Goal: Transaction & Acquisition: Purchase product/service

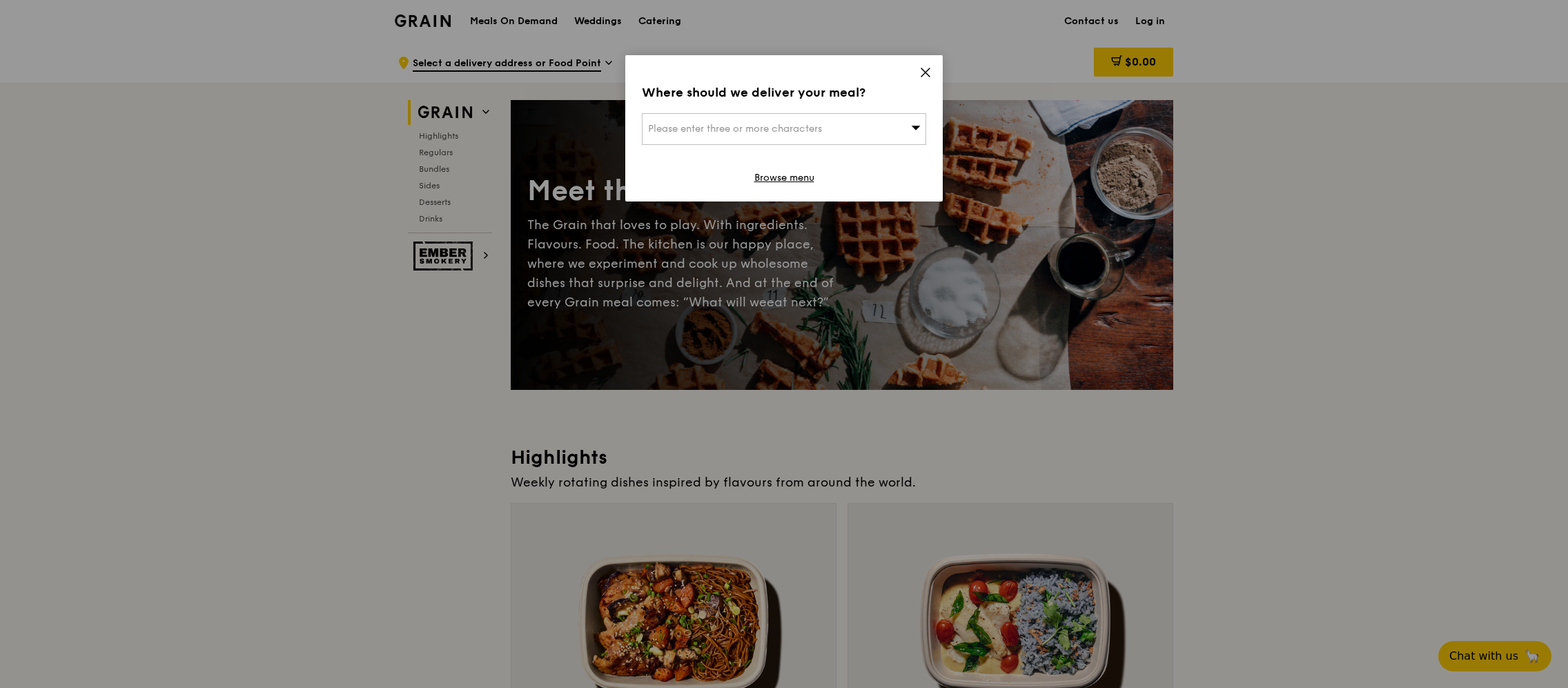
click at [835, 129] on div "Please enter three or more characters" at bounding box center [784, 129] width 285 height 32
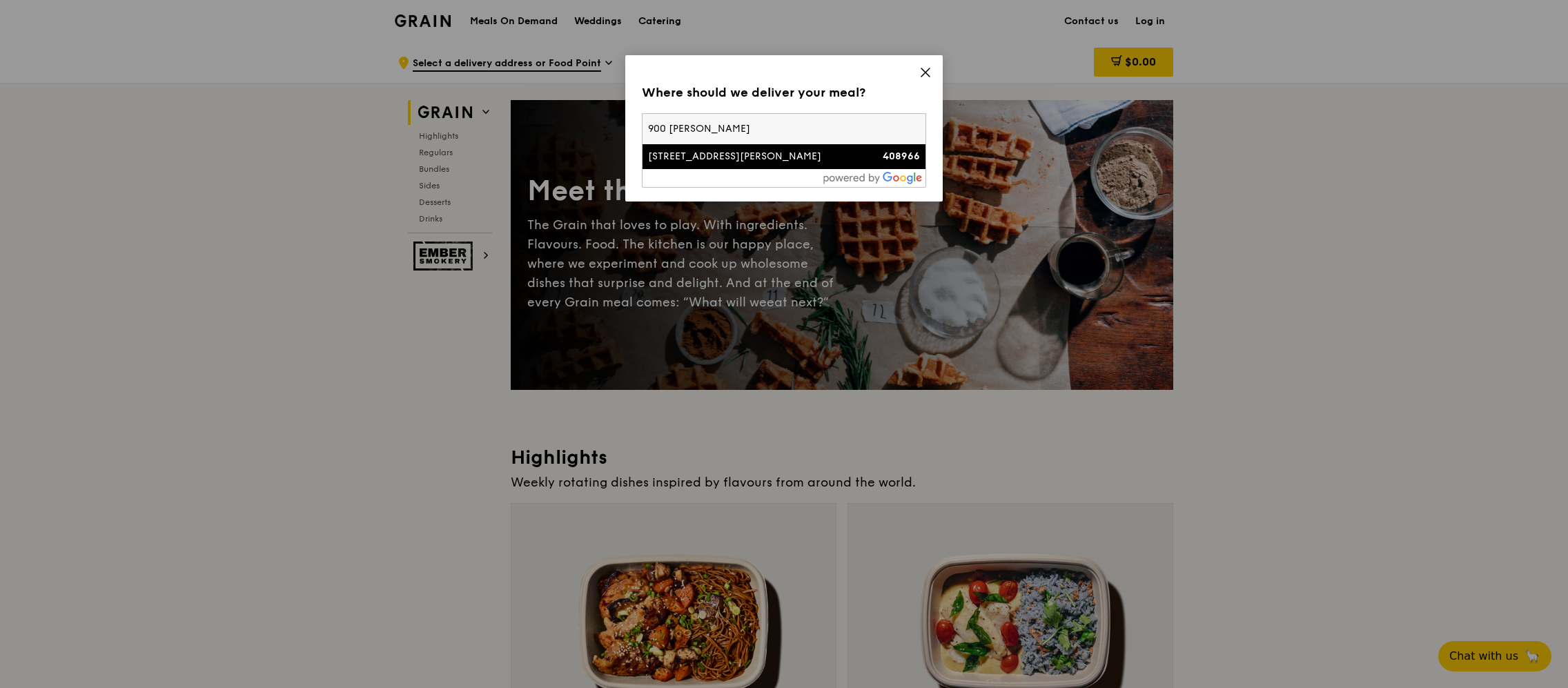
type input "900 [PERSON_NAME]"
click at [896, 153] on strong "408966" at bounding box center [901, 156] width 37 height 12
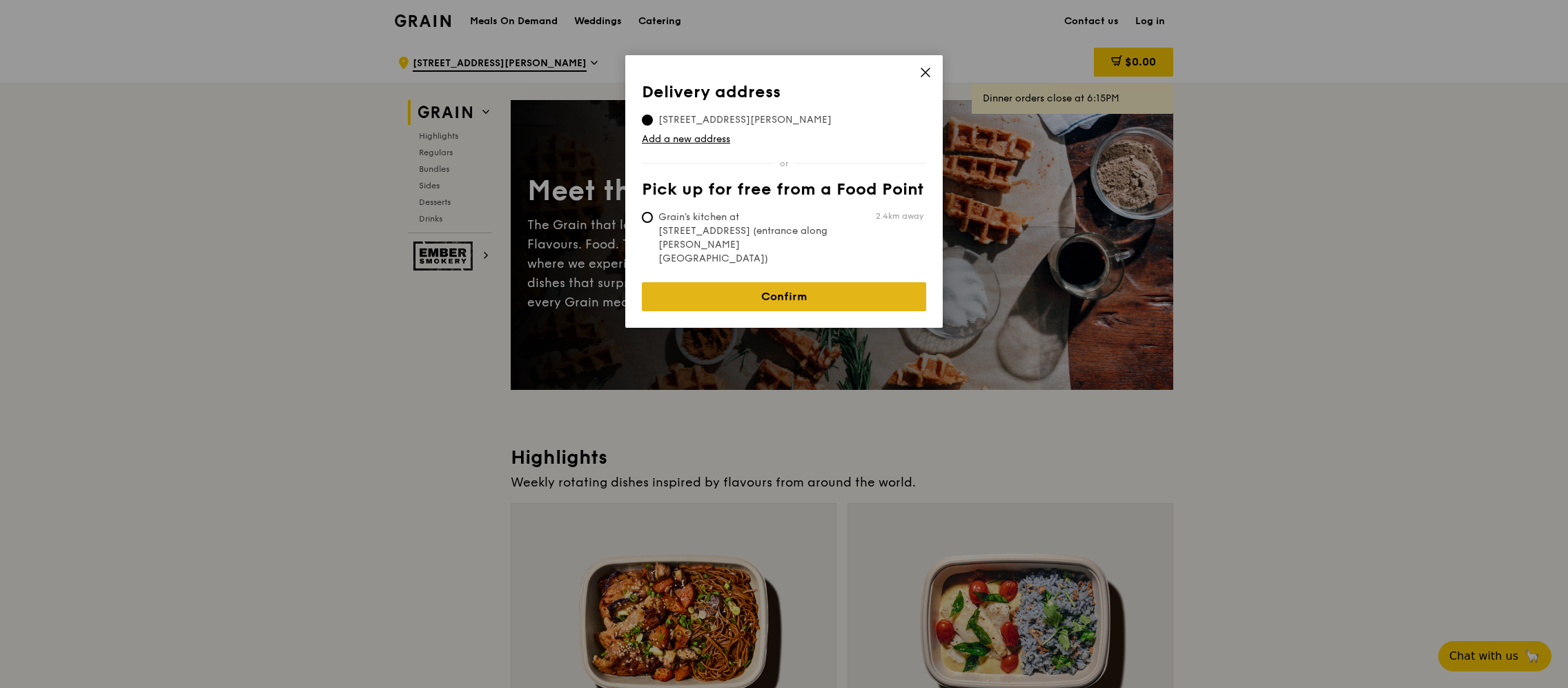
click at [673, 282] on link "Confirm" at bounding box center [784, 297] width 285 height 29
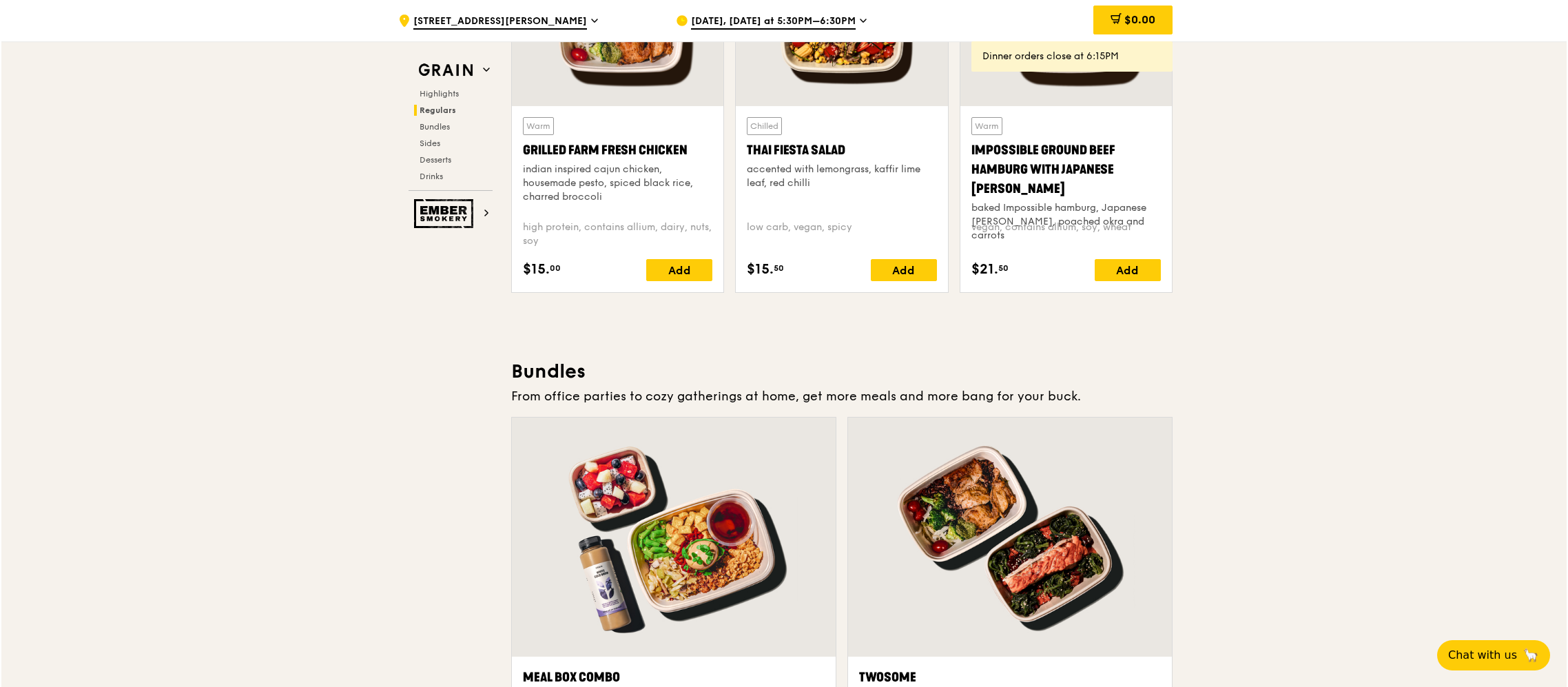
scroll to position [1833, 0]
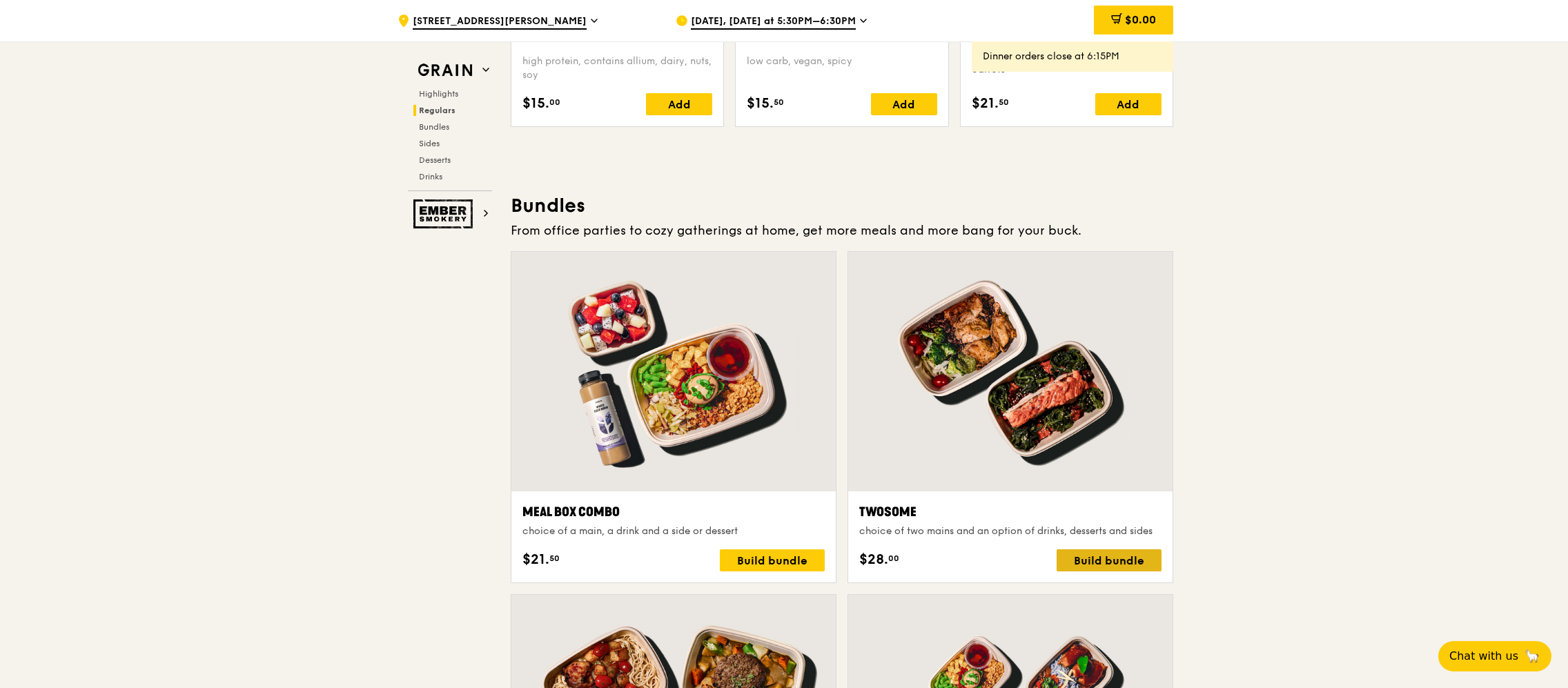
click at [1062, 553] on div "Build bundle" at bounding box center [1109, 559] width 105 height 22
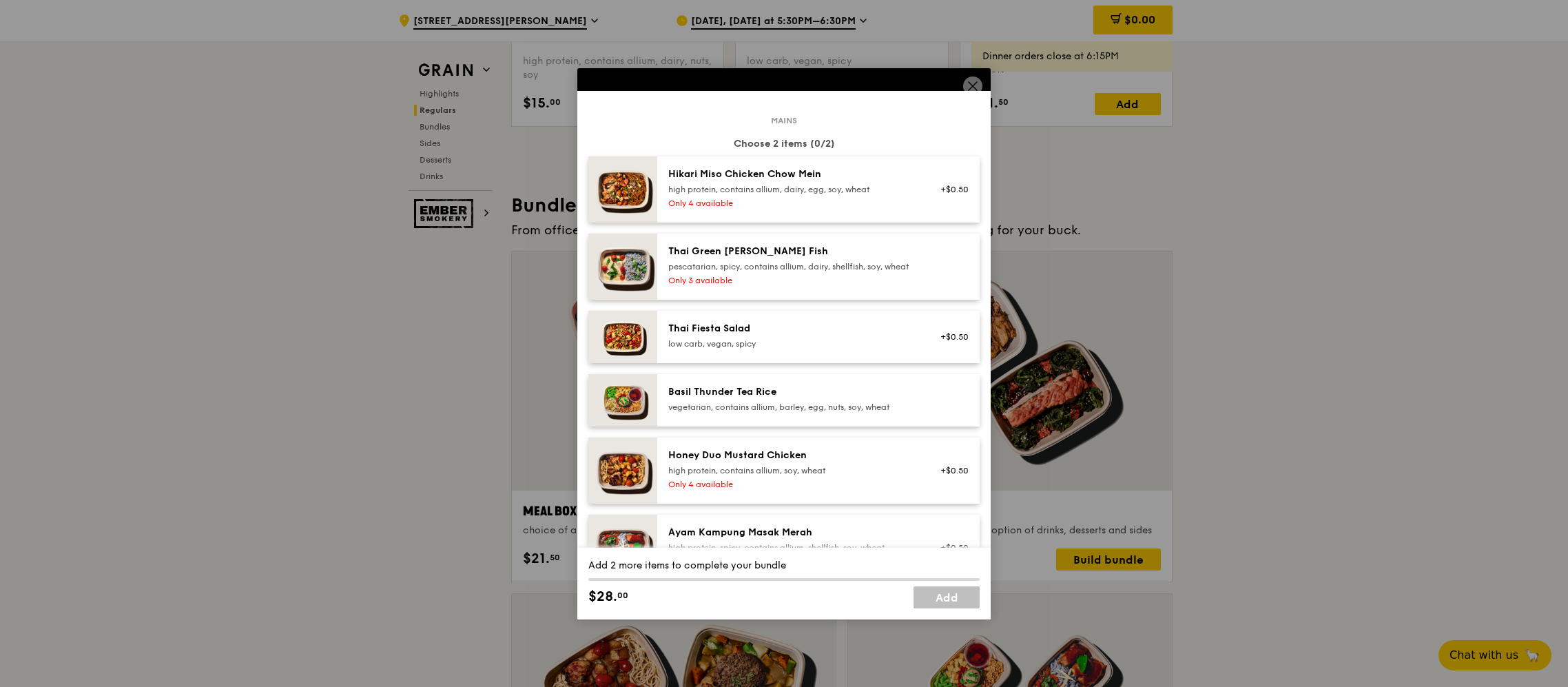
scroll to position [232, 0]
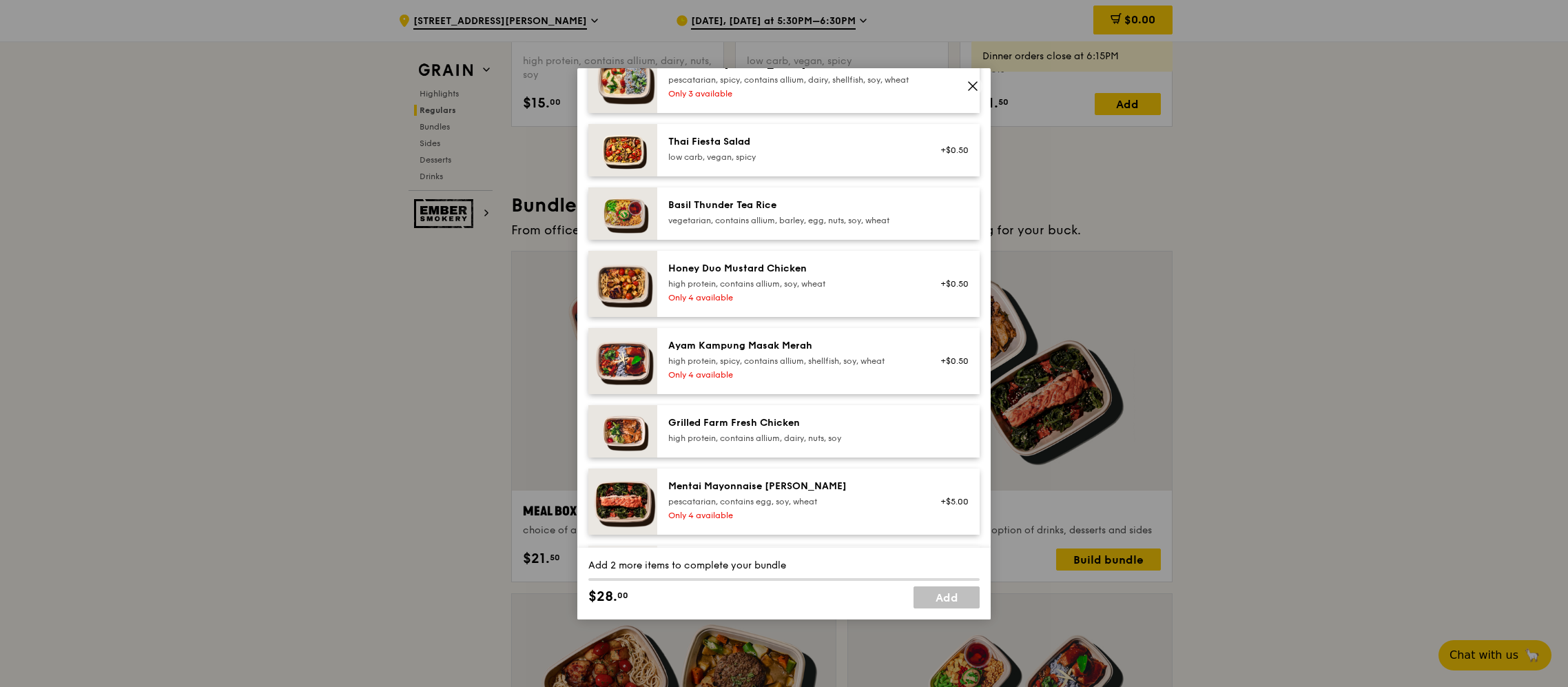
click at [706, 507] on div "pescatarian, contains egg, soy, wheat" at bounding box center [792, 501] width 247 height 11
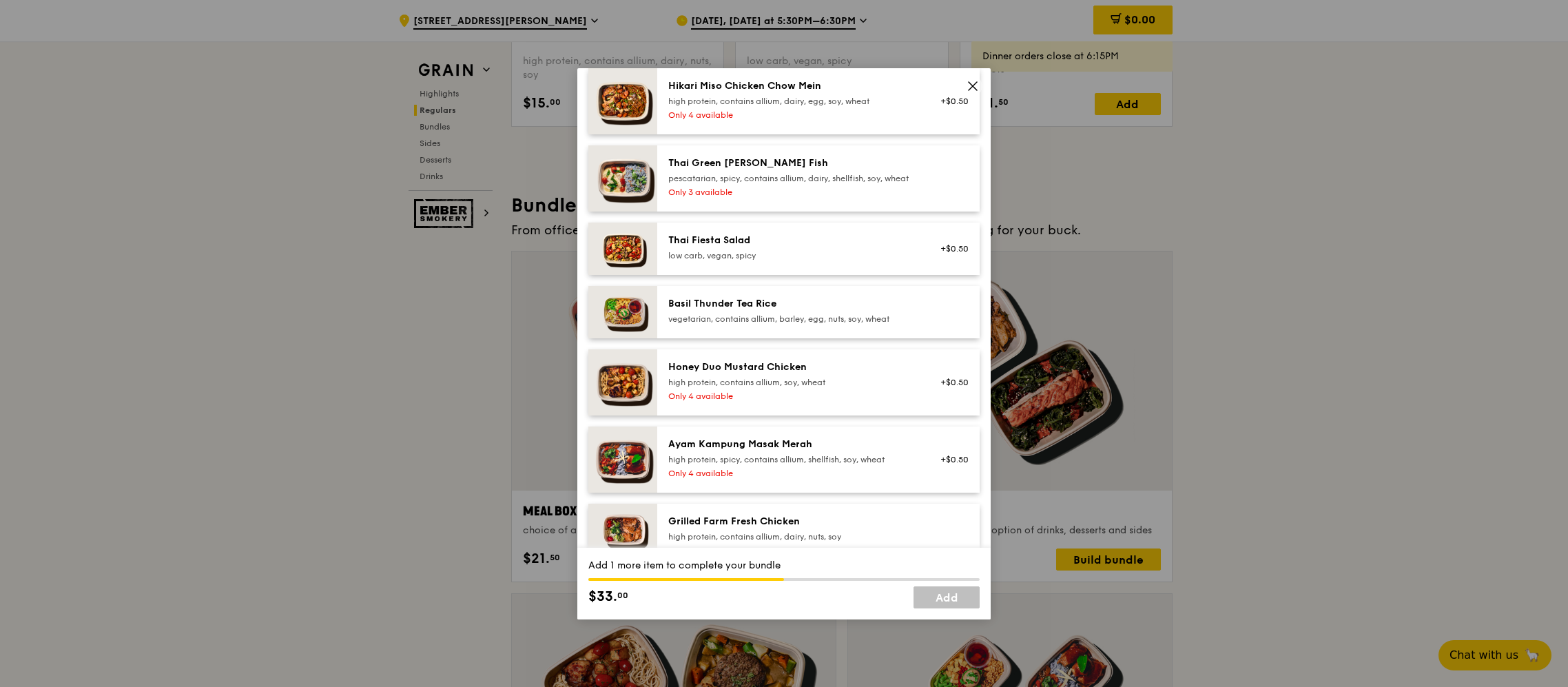
scroll to position [264, 0]
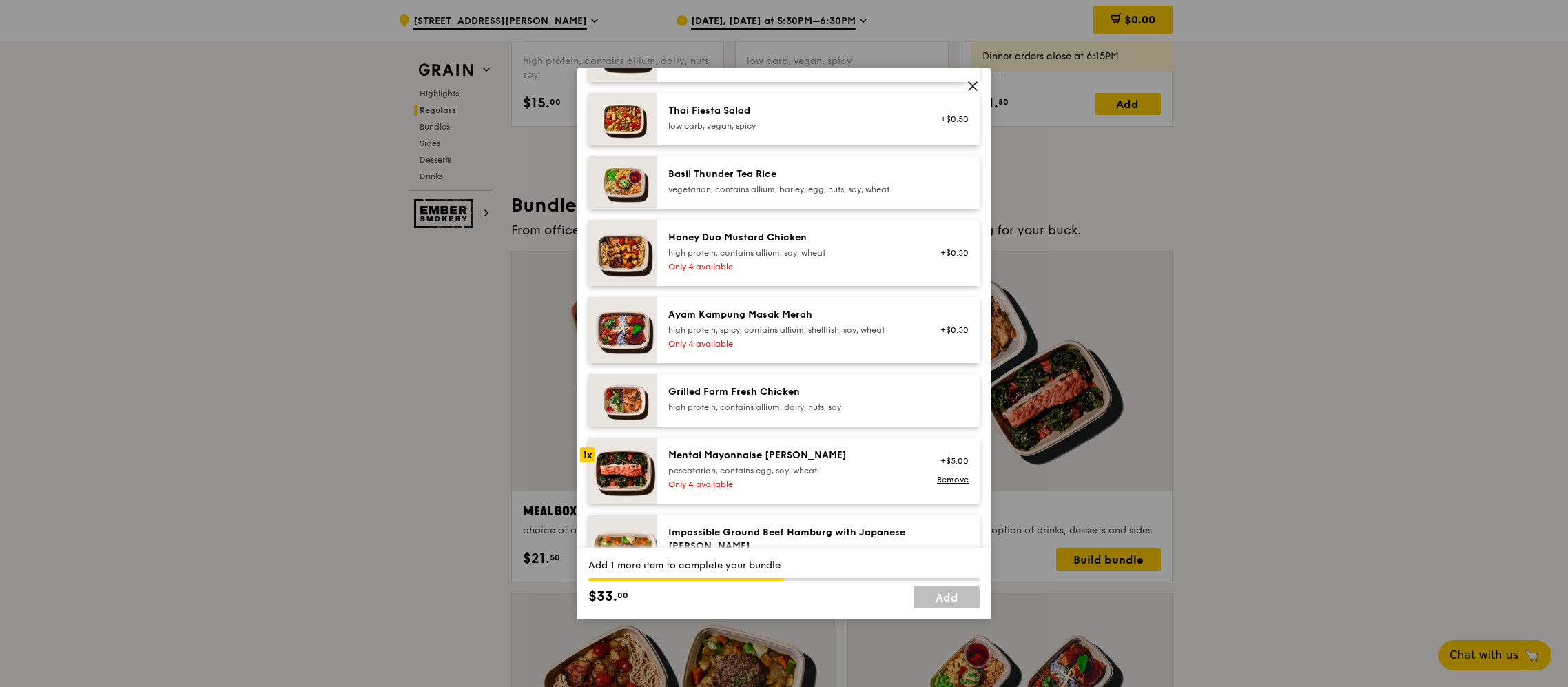
click at [835, 270] on div "Honey Duo Mustard Chicken high protein, contains allium, soy, wheat Only 4 avai…" at bounding box center [792, 253] width 264 height 44
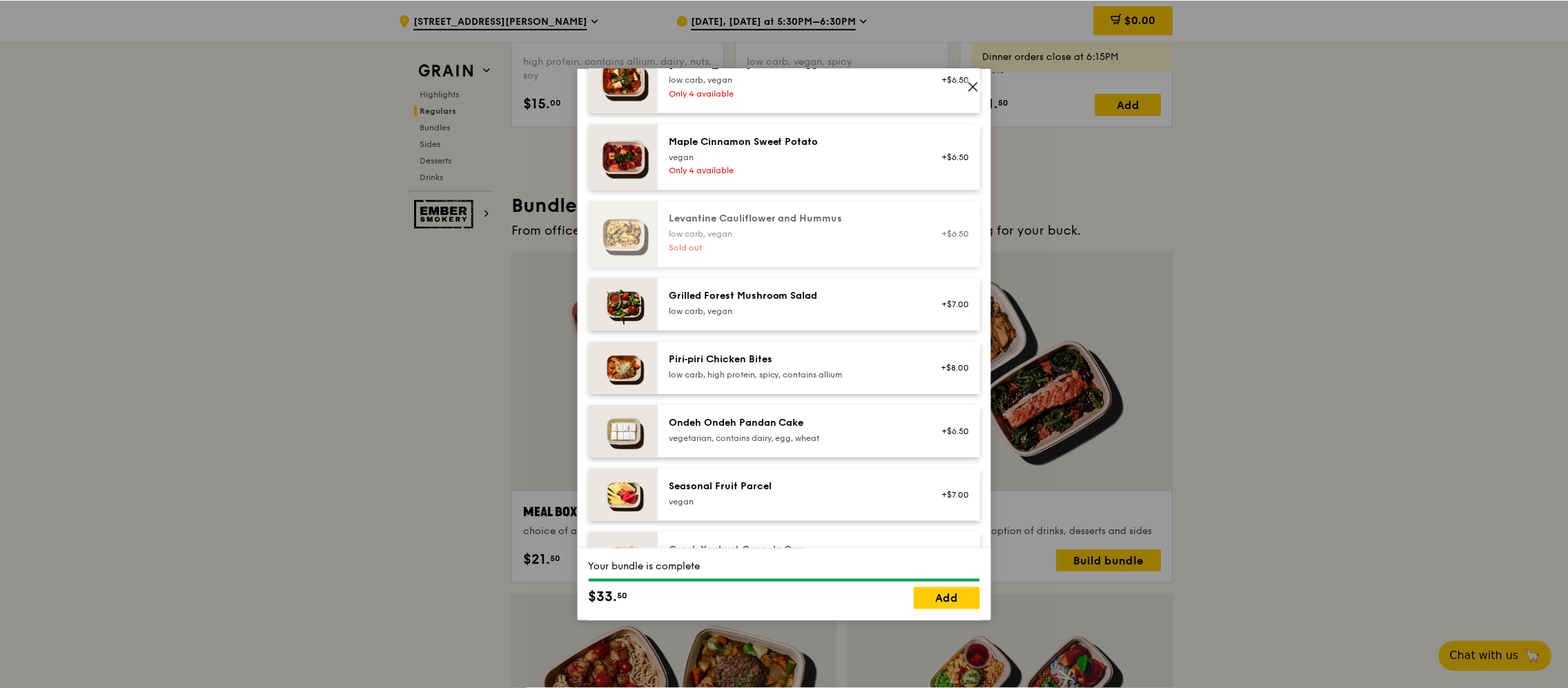
scroll to position [1220, 0]
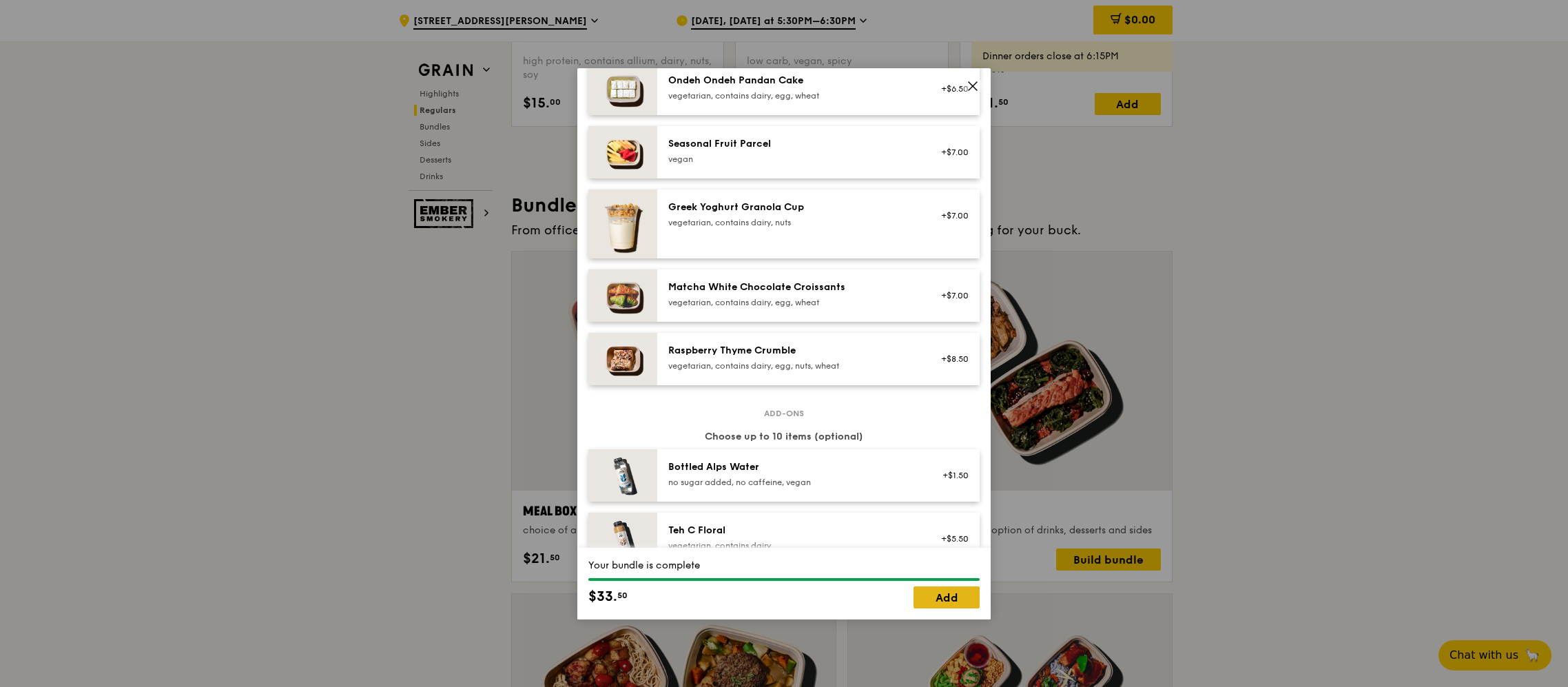
click at [957, 604] on link "Add" at bounding box center [947, 597] width 66 height 22
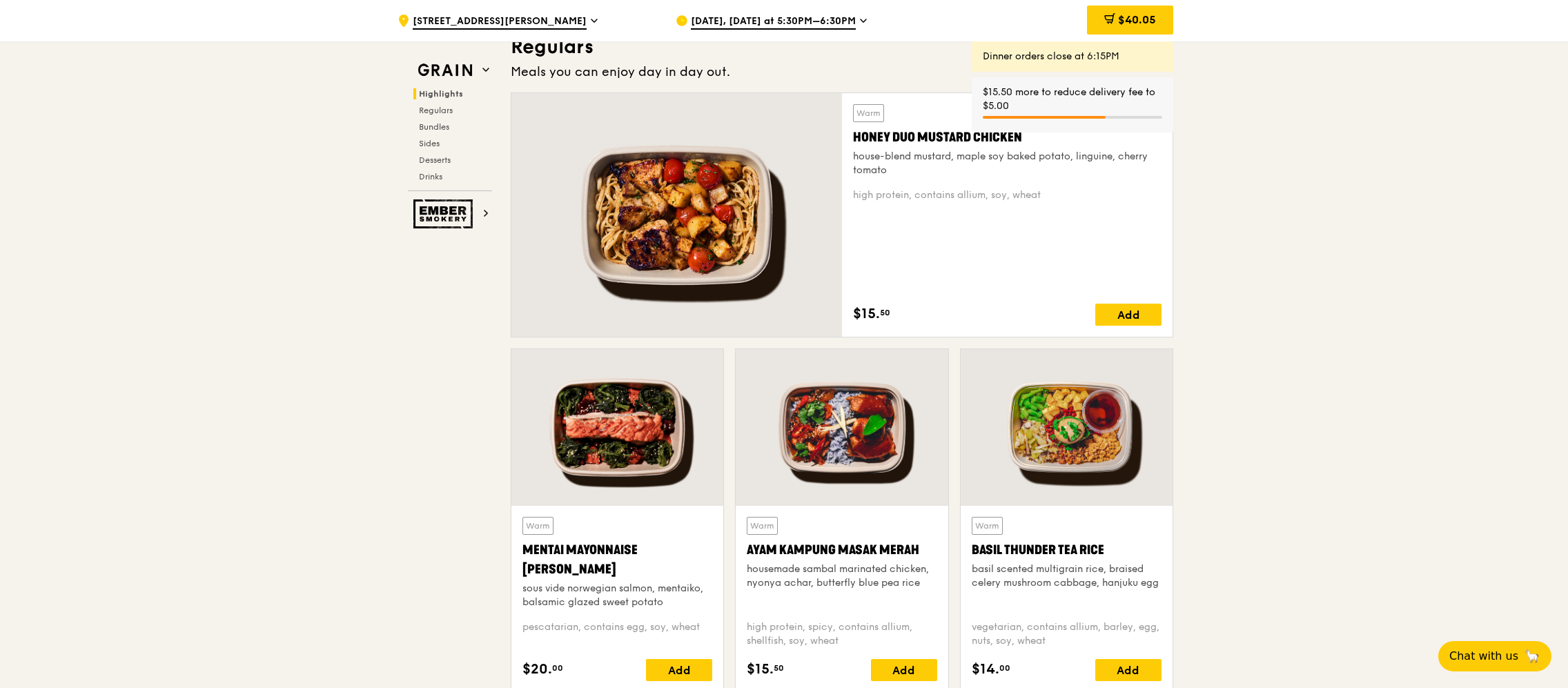
scroll to position [0, 0]
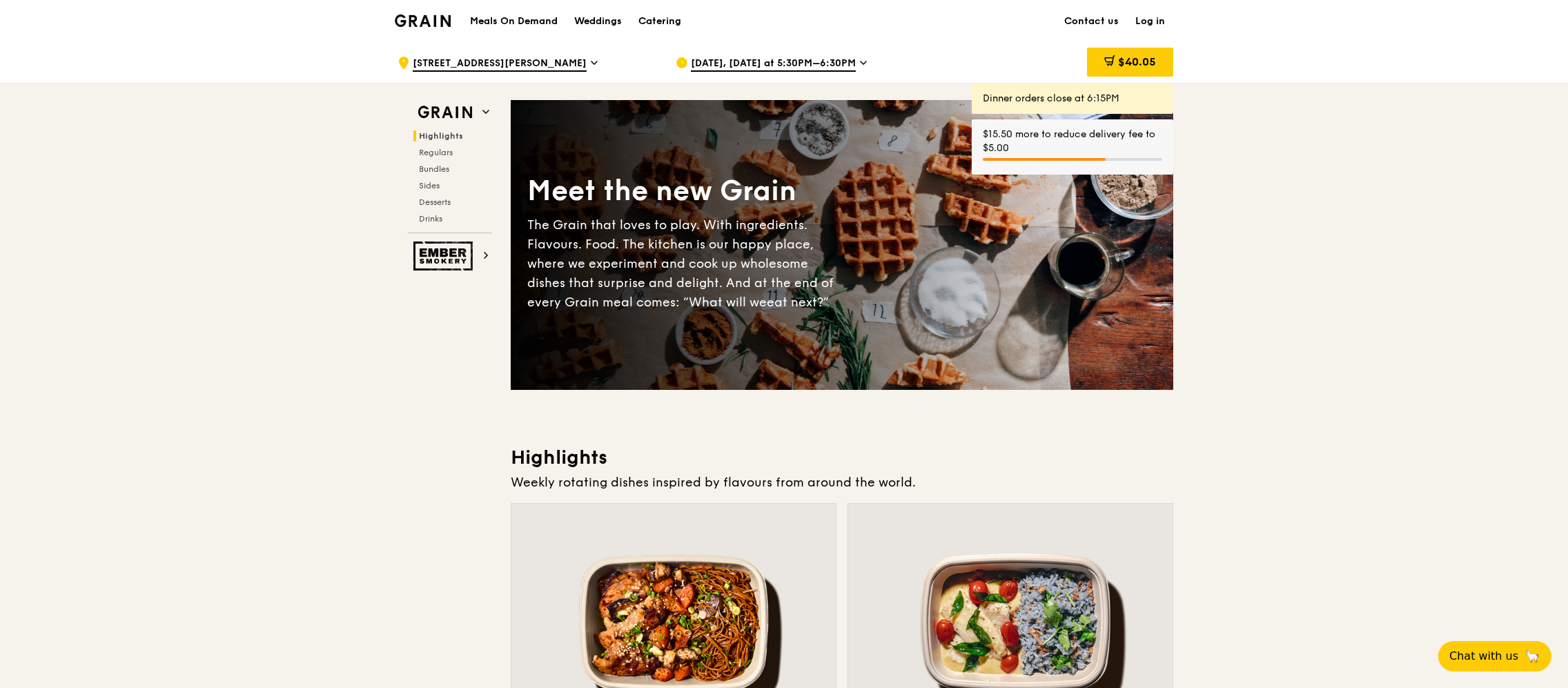
click at [1080, 66] on div "$40.05" at bounding box center [1062, 62] width 222 height 41
click at [1098, 64] on div "$40.05" at bounding box center [1130, 62] width 87 height 29
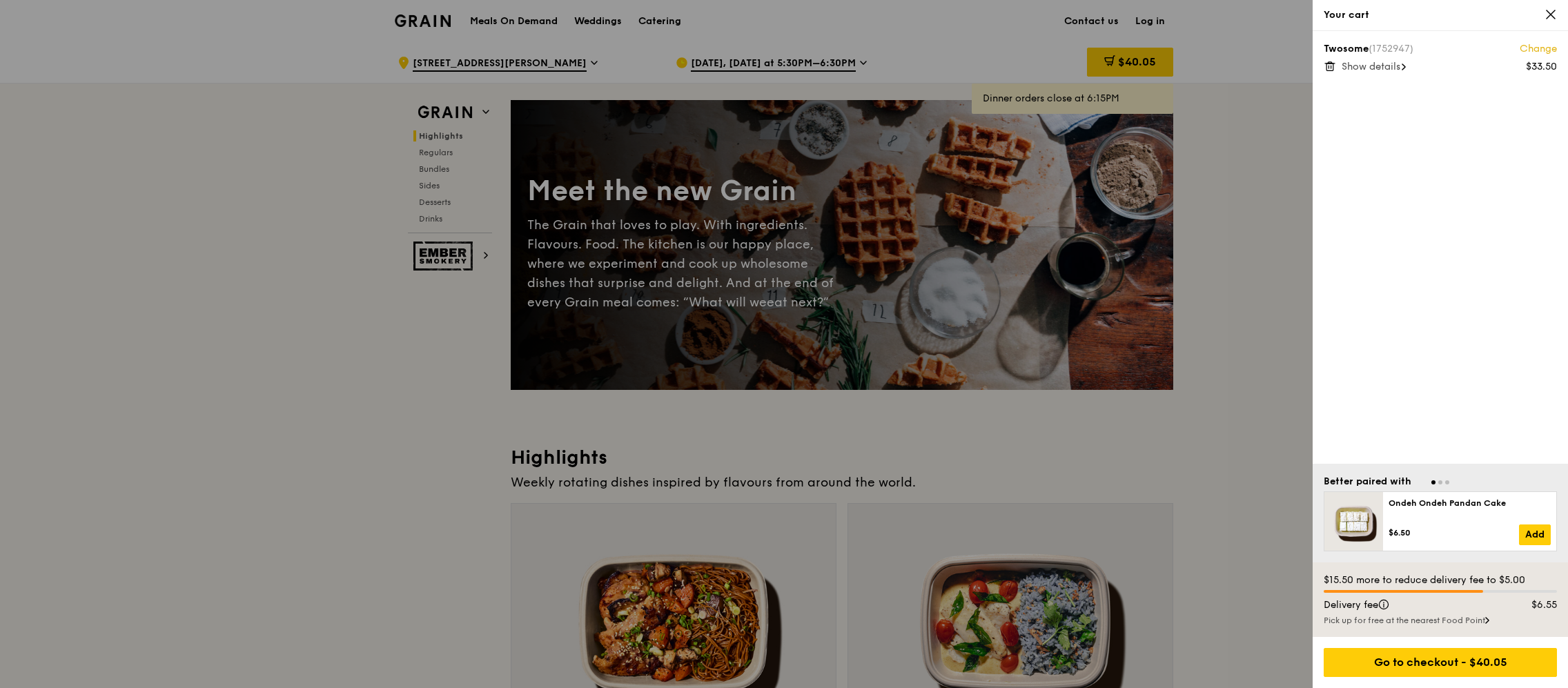
click at [1384, 66] on span "Show details" at bounding box center [1371, 66] width 59 height 12
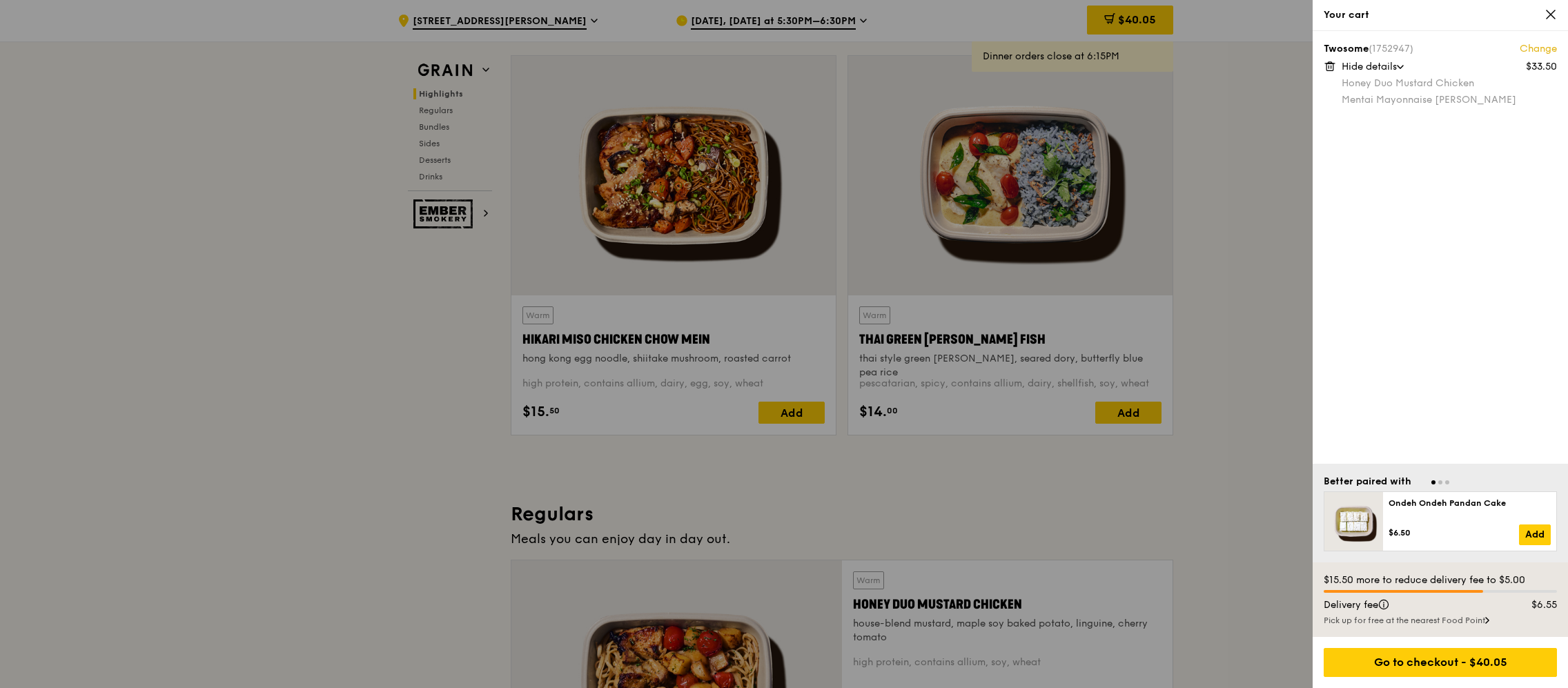
scroll to position [708, 0]
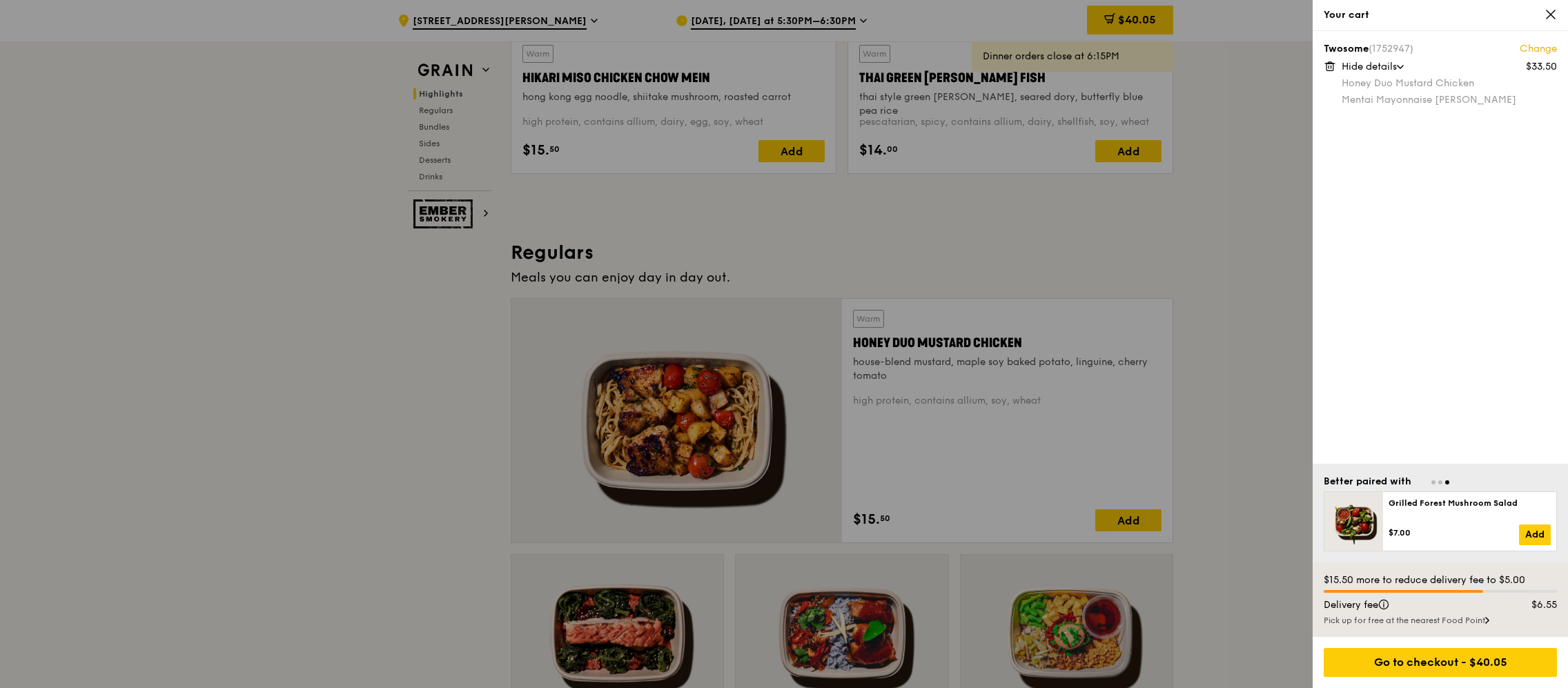
drag, startPoint x: 1484, startPoint y: 648, endPoint x: 1490, endPoint y: 634, distance: 15.2
click at [1490, 634] on div "Your cart Twosome (1752947) Change $33.50 Hide details Honey Duo Mustard Chicke…" at bounding box center [1440, 344] width 256 height 688
click at [1447, 661] on div "Go to checkout - $40.05" at bounding box center [1440, 662] width 233 height 29
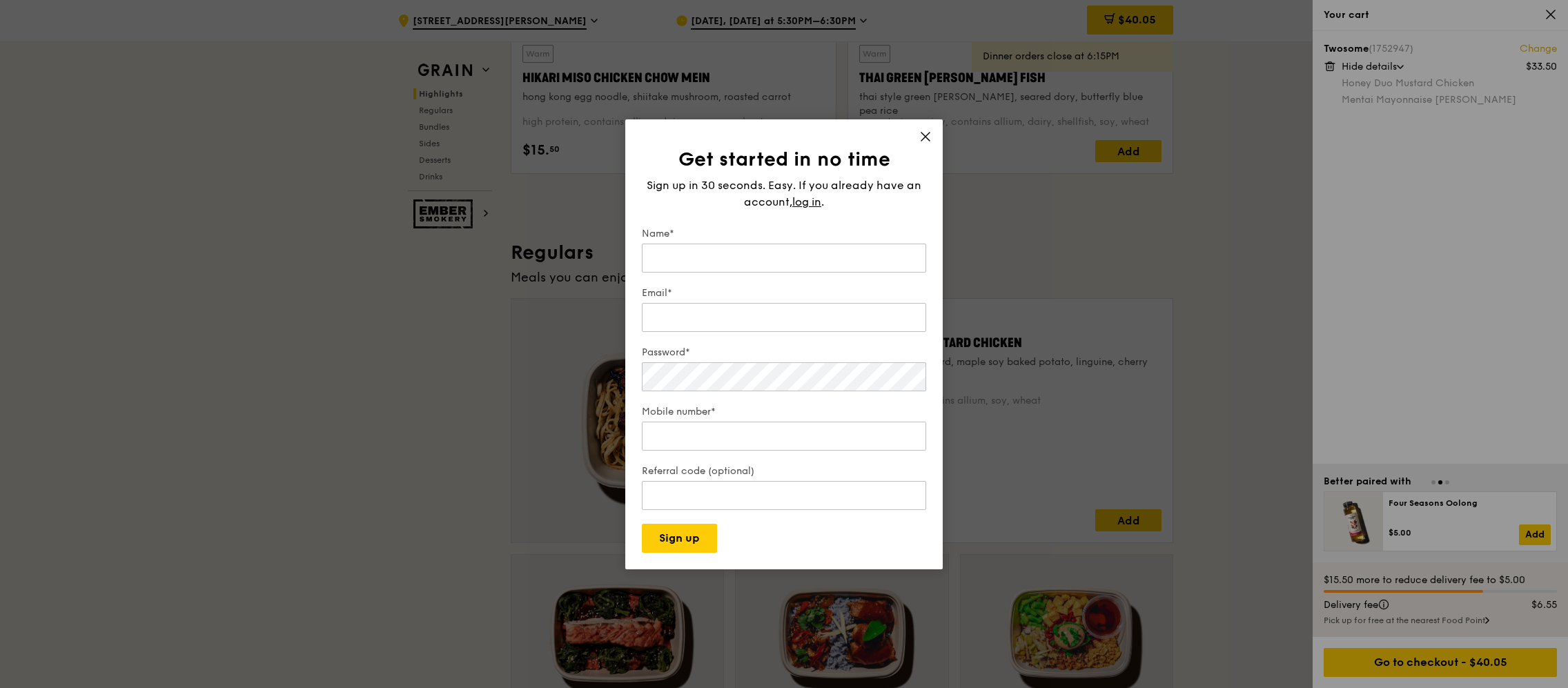
click at [860, 192] on div "Sign up in 30 seconds. Easy. If you already have an account, log in ." at bounding box center [784, 193] width 285 height 33
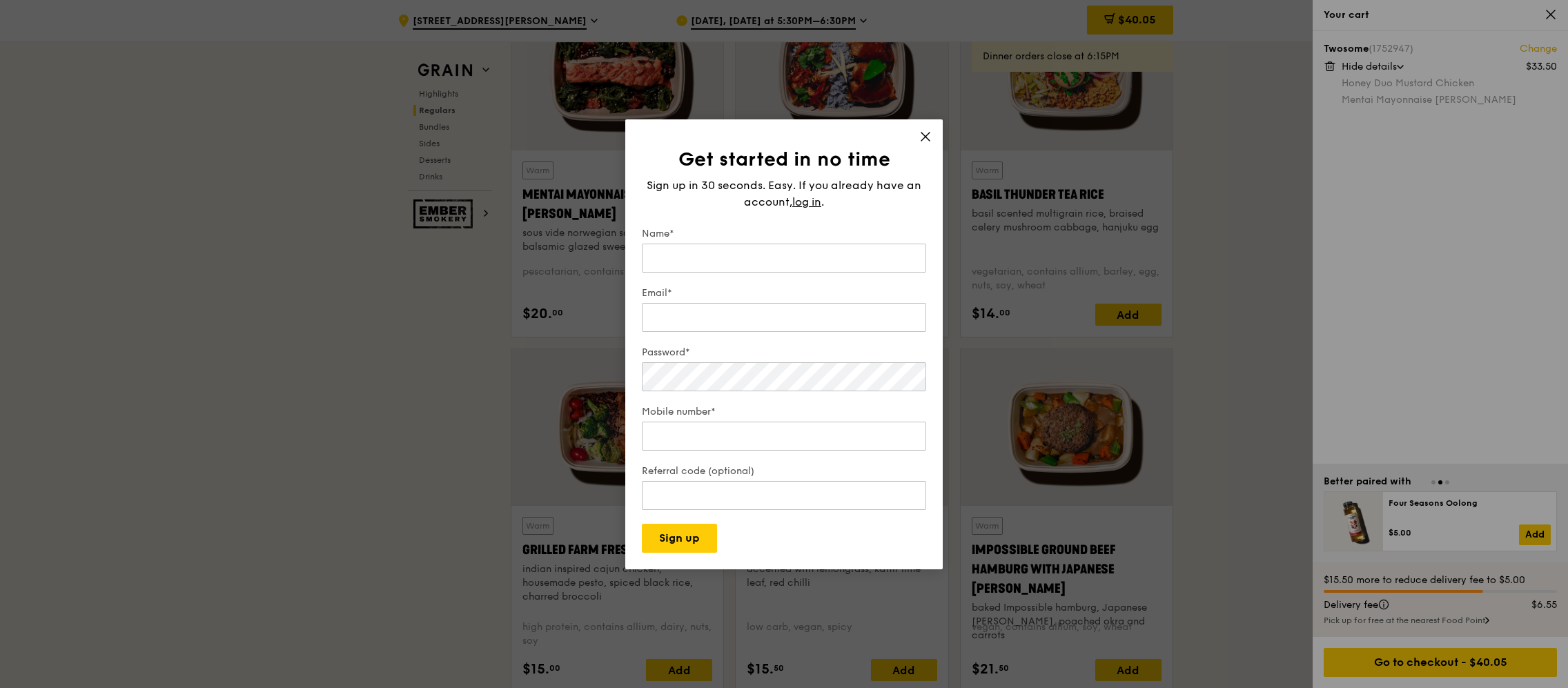
scroll to position [1293, 0]
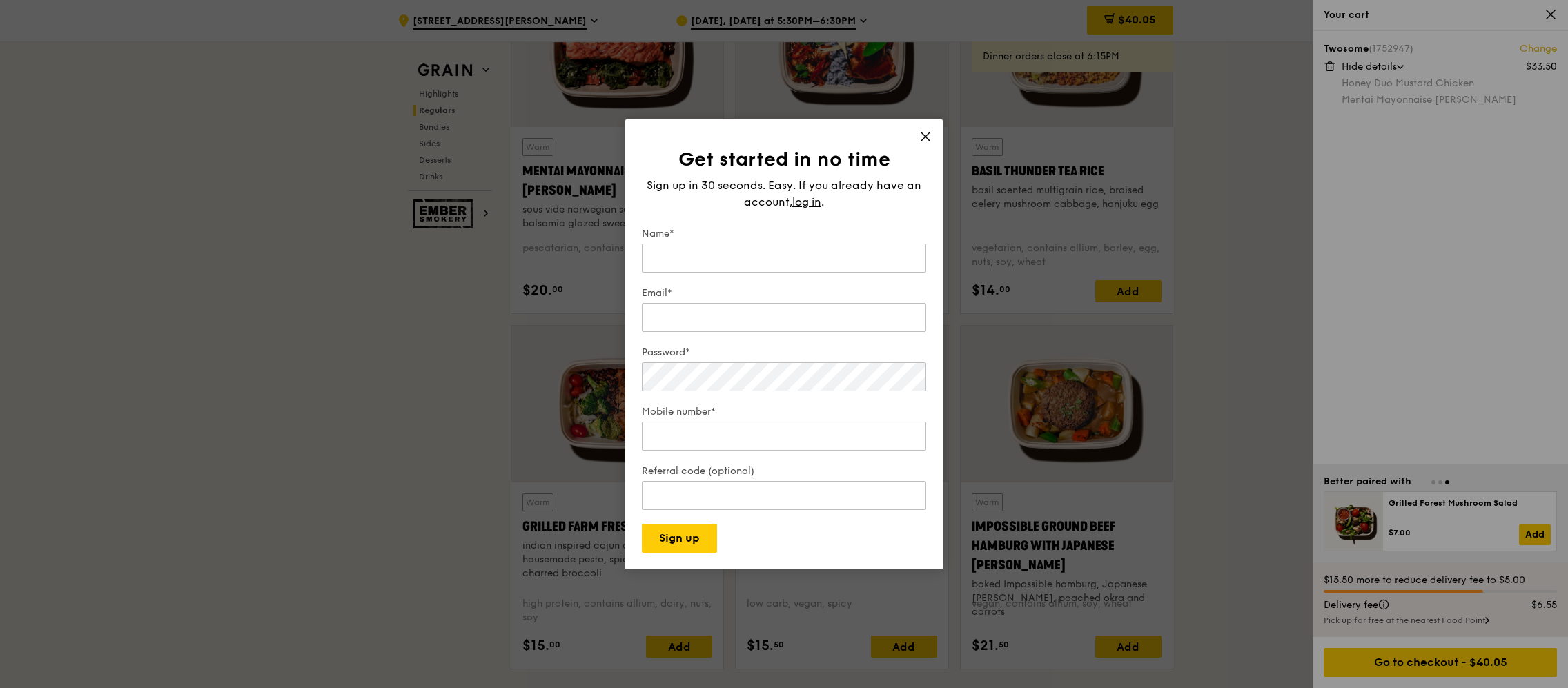
click at [923, 140] on icon at bounding box center [925, 136] width 12 height 12
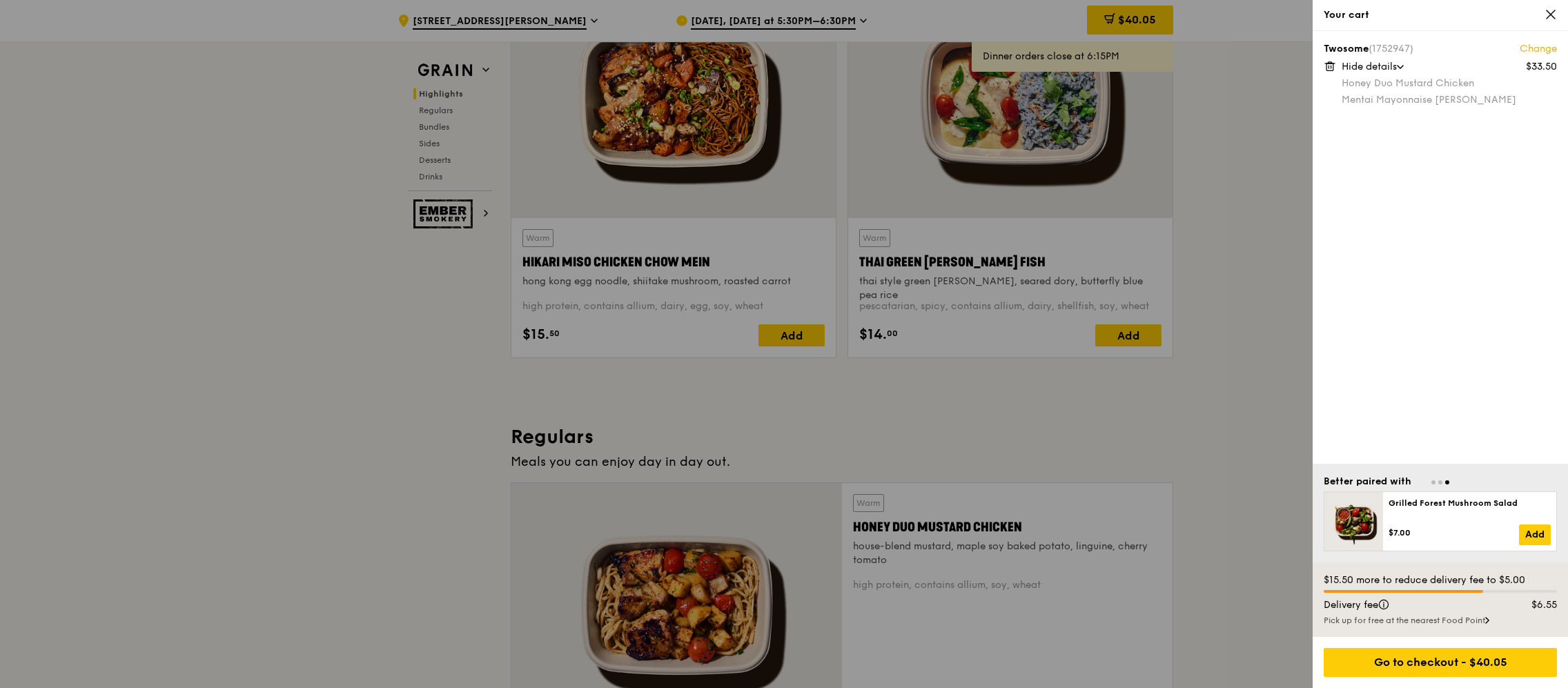
scroll to position [0, 0]
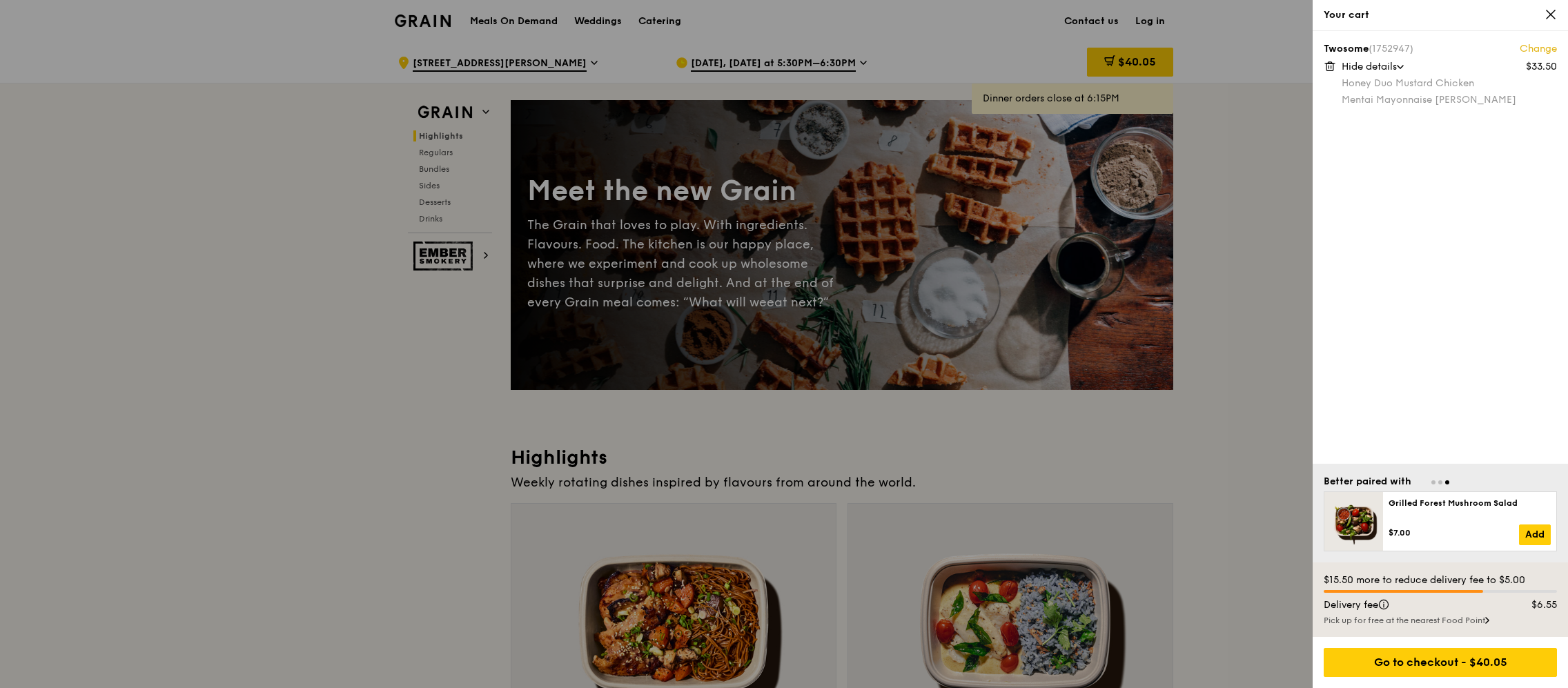
click at [1151, 23] on div at bounding box center [784, 344] width 1568 height 688
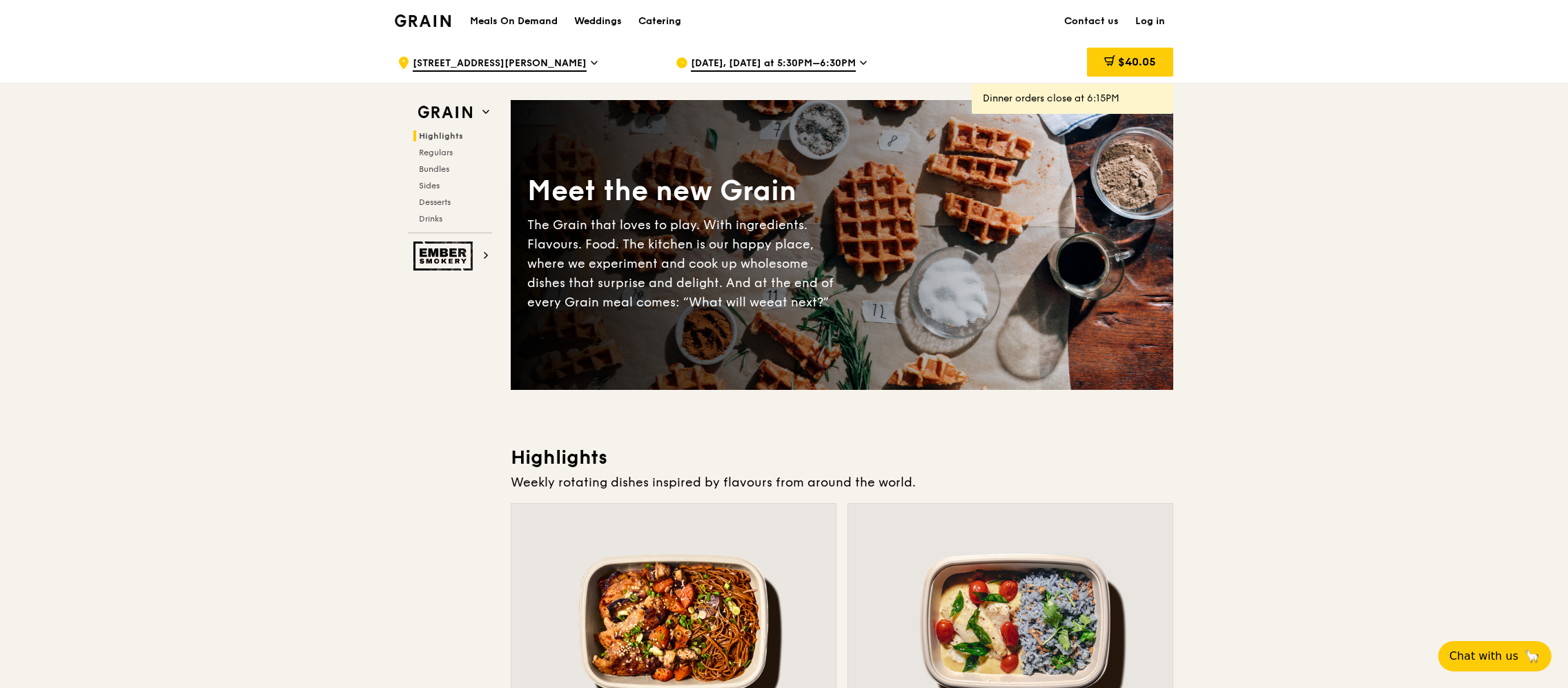
click at [1151, 24] on link "Log in" at bounding box center [1150, 21] width 46 height 41
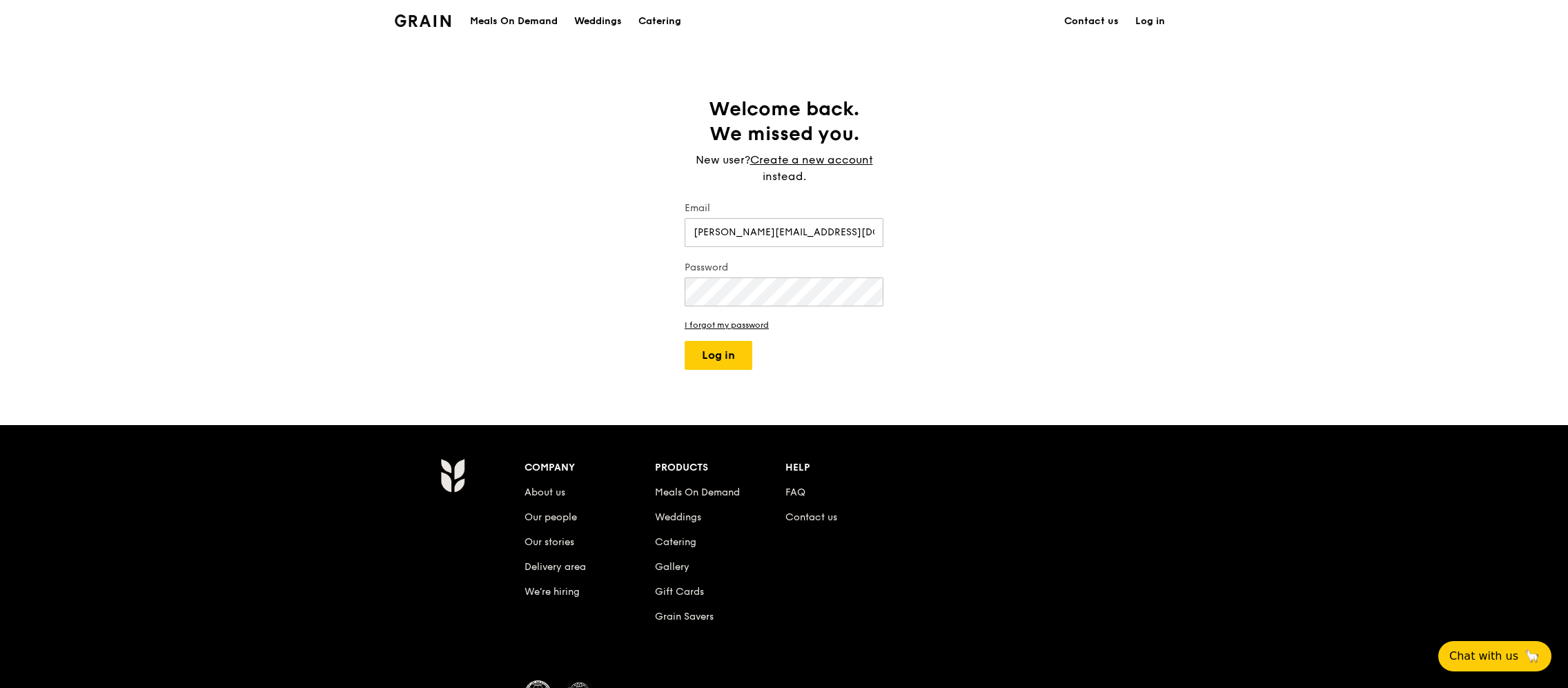
click at [801, 306] on div "Password" at bounding box center [784, 285] width 199 height 49
click at [818, 234] on input "[PERSON_NAME][EMAIL_ADDRESS][DOMAIN_NAME]" at bounding box center [784, 233] width 199 height 29
type input "[PERSON_NAME][EMAIL_ADDRESS][DOMAIN_NAME]"
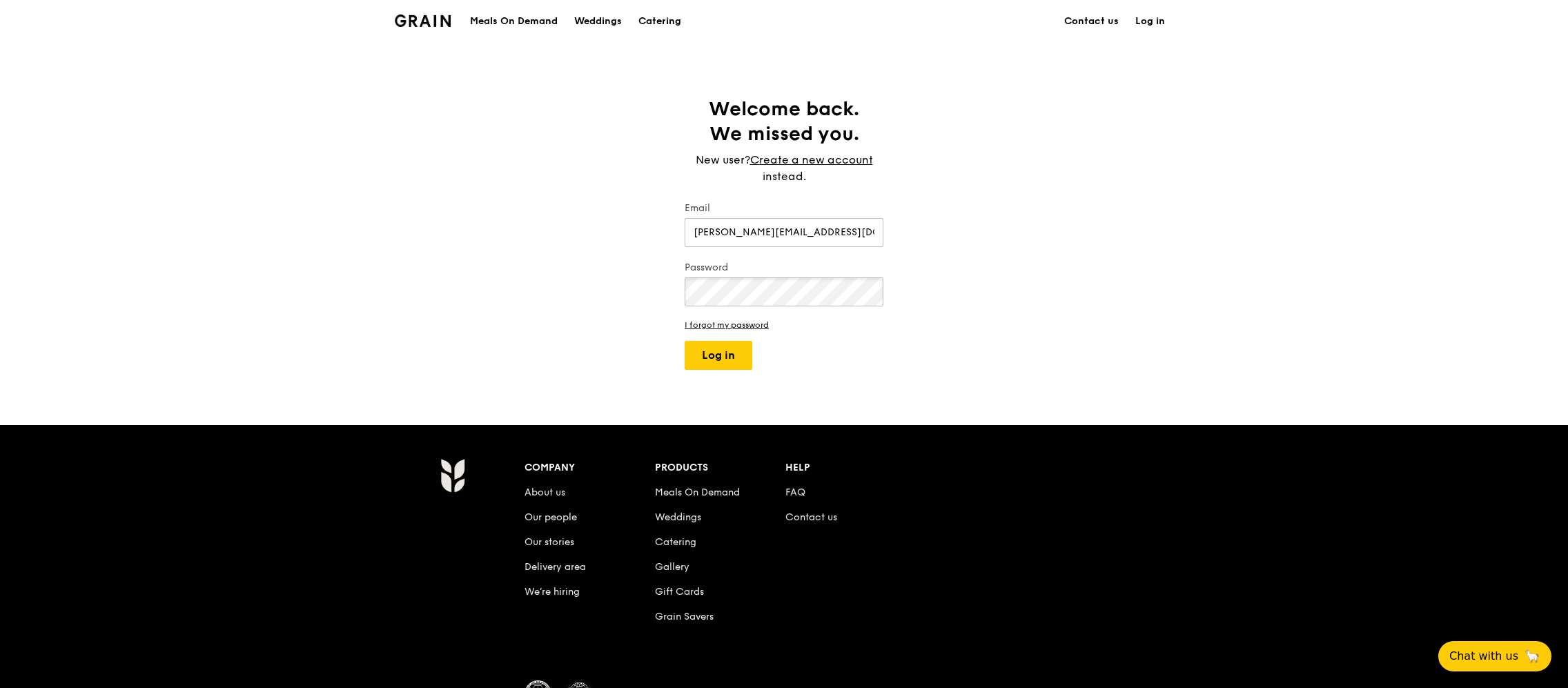
click at [685, 341] on button "Log in" at bounding box center [719, 356] width 68 height 29
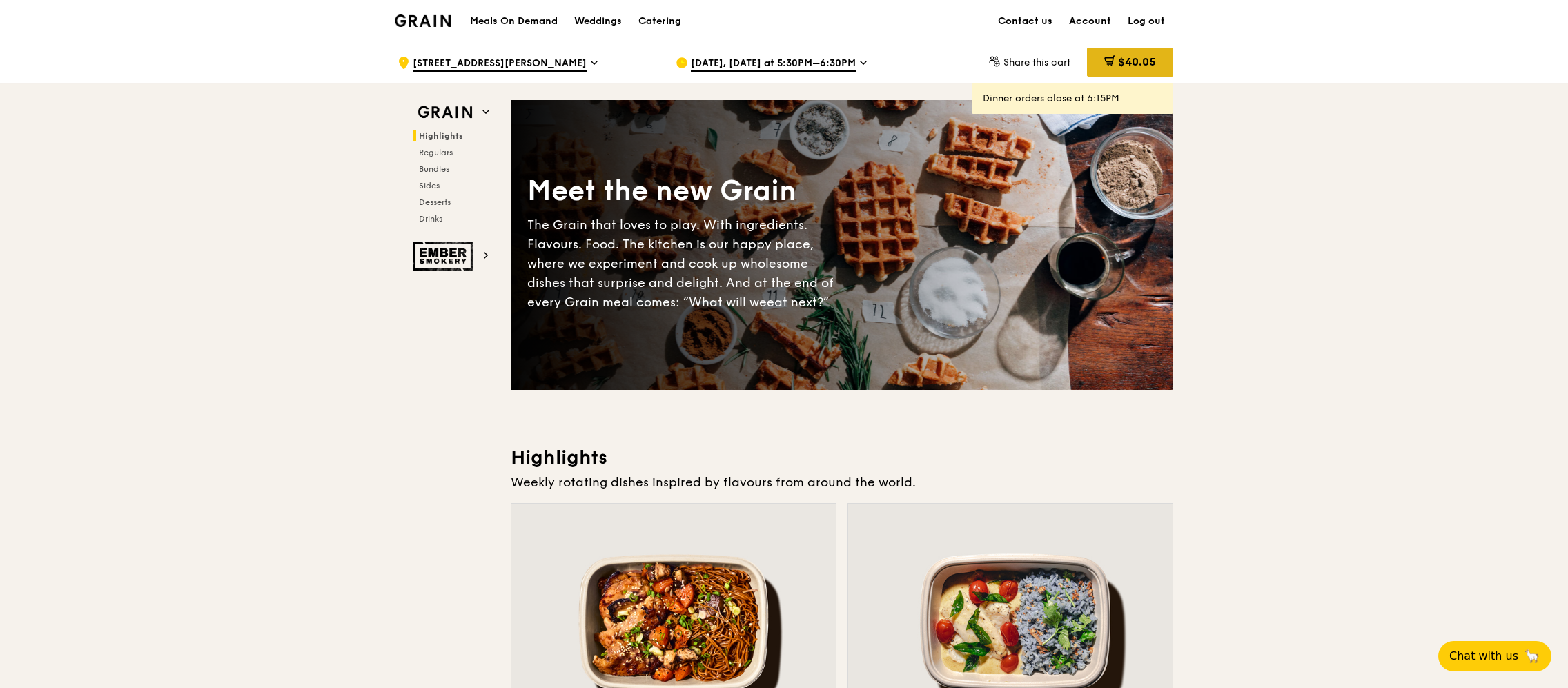
click at [1104, 59] on icon at bounding box center [1109, 61] width 11 height 11
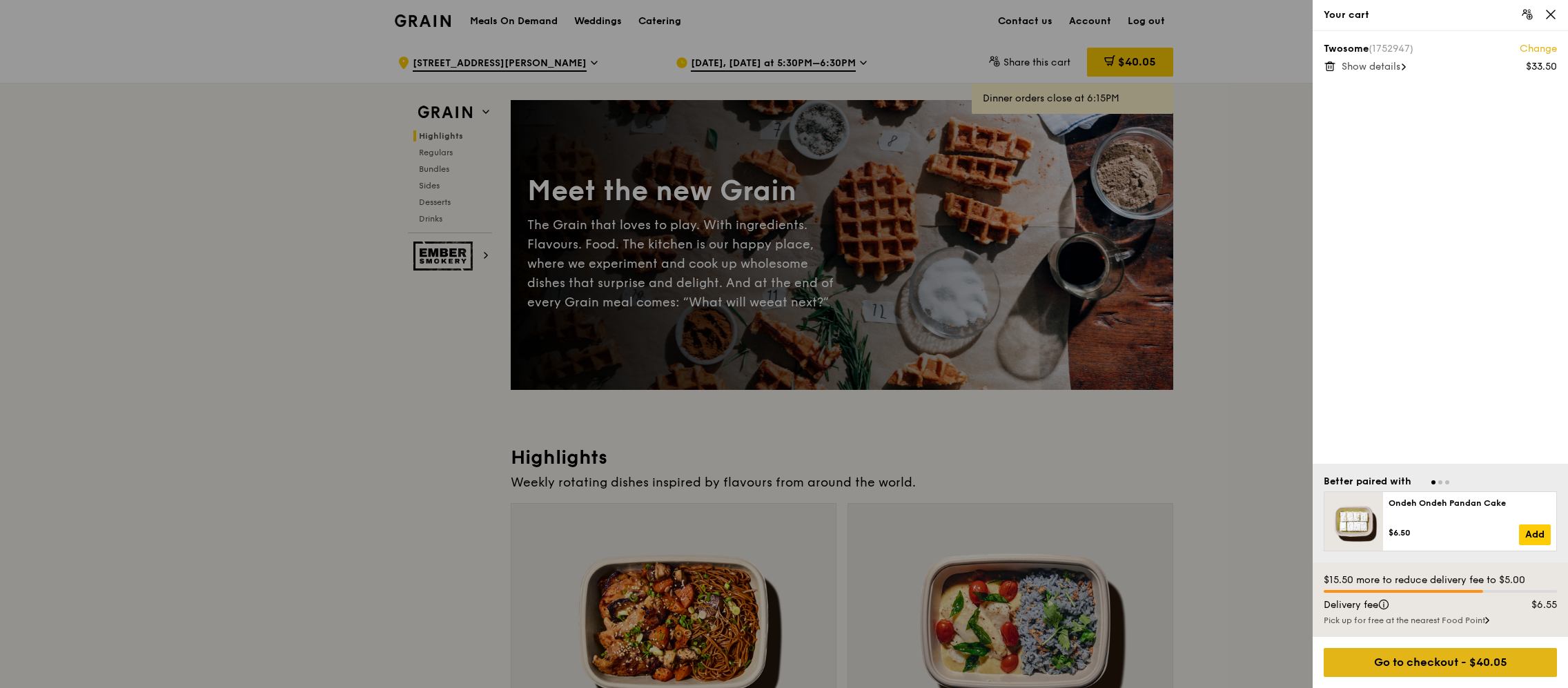
click at [1411, 668] on div "Go to checkout - $40.05" at bounding box center [1440, 662] width 233 height 29
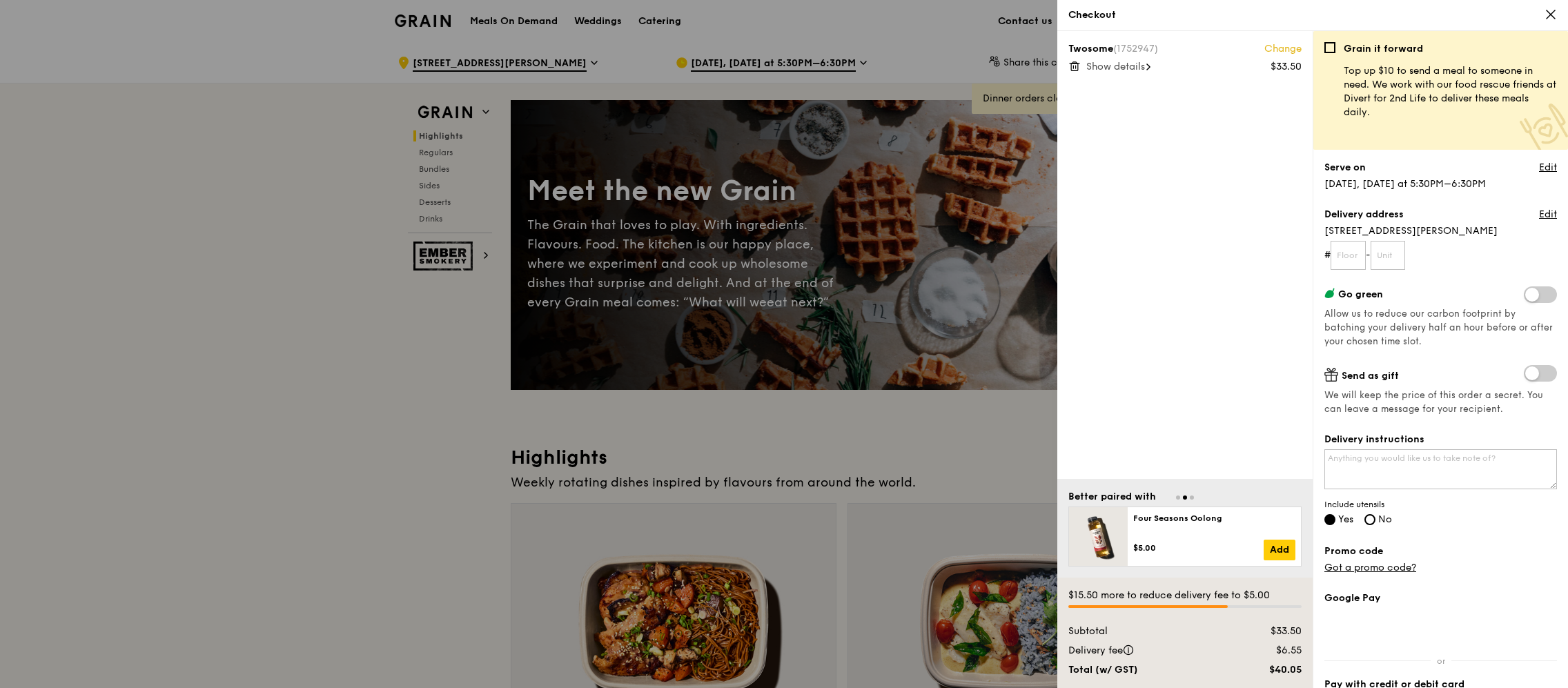
click at [1333, 238] on span "[STREET_ADDRESS][PERSON_NAME]" at bounding box center [1441, 230] width 233 height 14
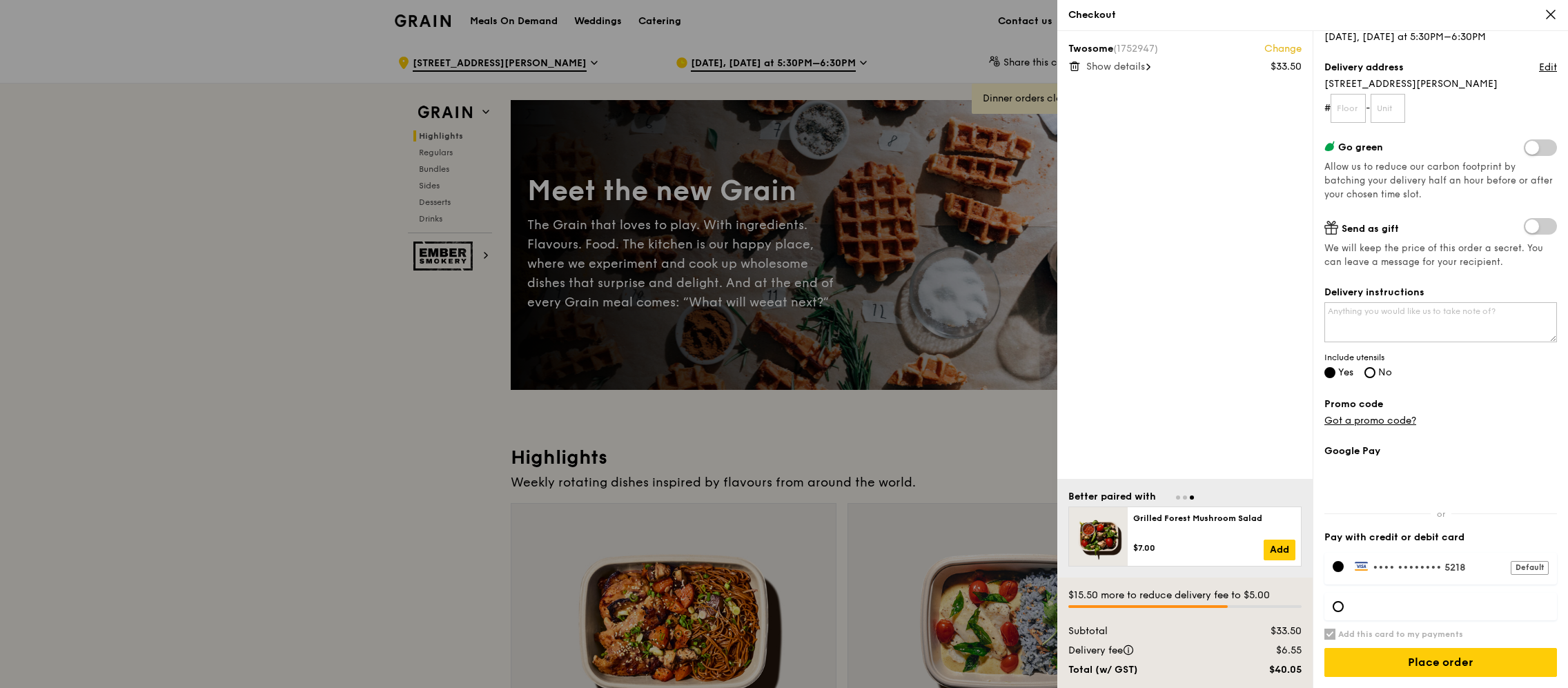
click at [1367, 428] on div "Grain it forward Top up $10 to send a meal to someone in need. We work with our…" at bounding box center [1441, 217] width 233 height 646
click at [1371, 418] on link "Got a promo code?" at bounding box center [1371, 420] width 92 height 12
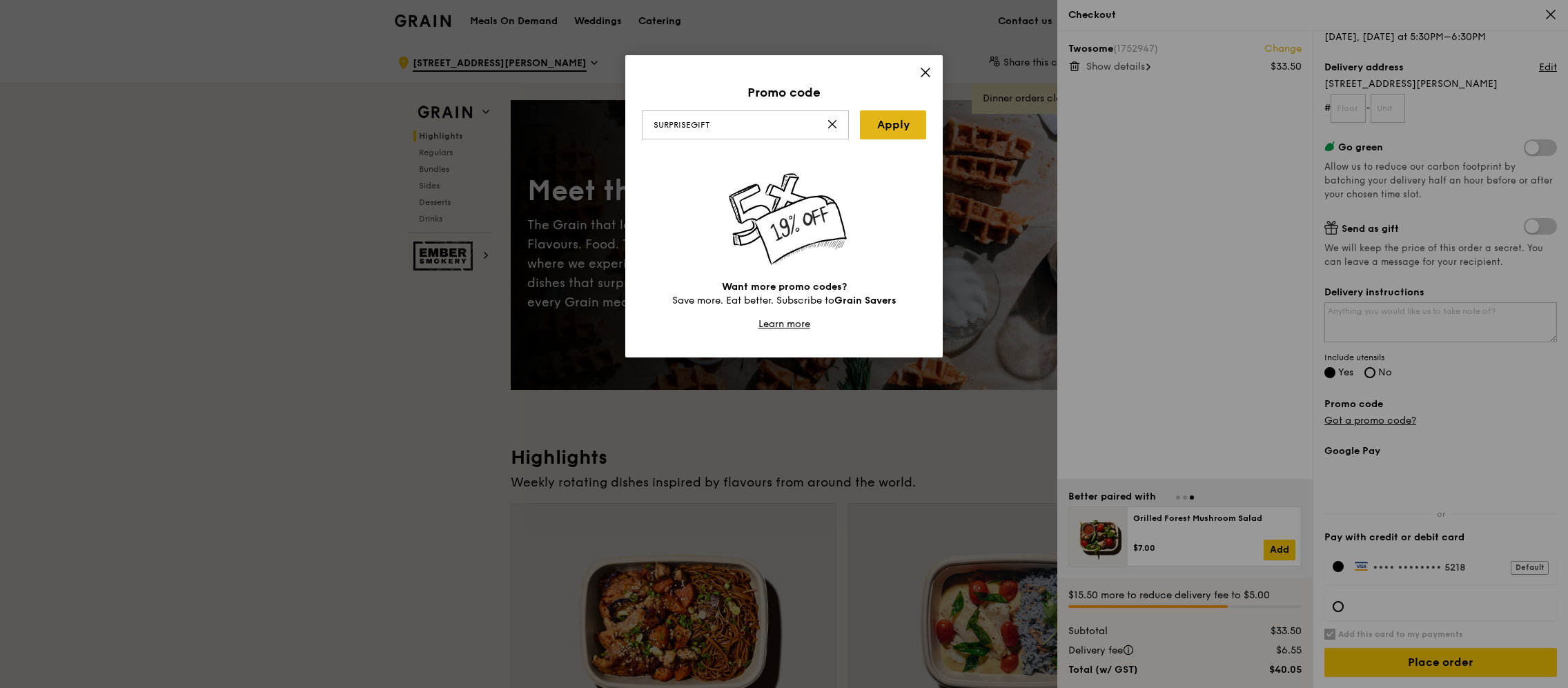
type input "SURPRISEGIFT"
click at [907, 134] on link "Apply" at bounding box center [893, 125] width 66 height 29
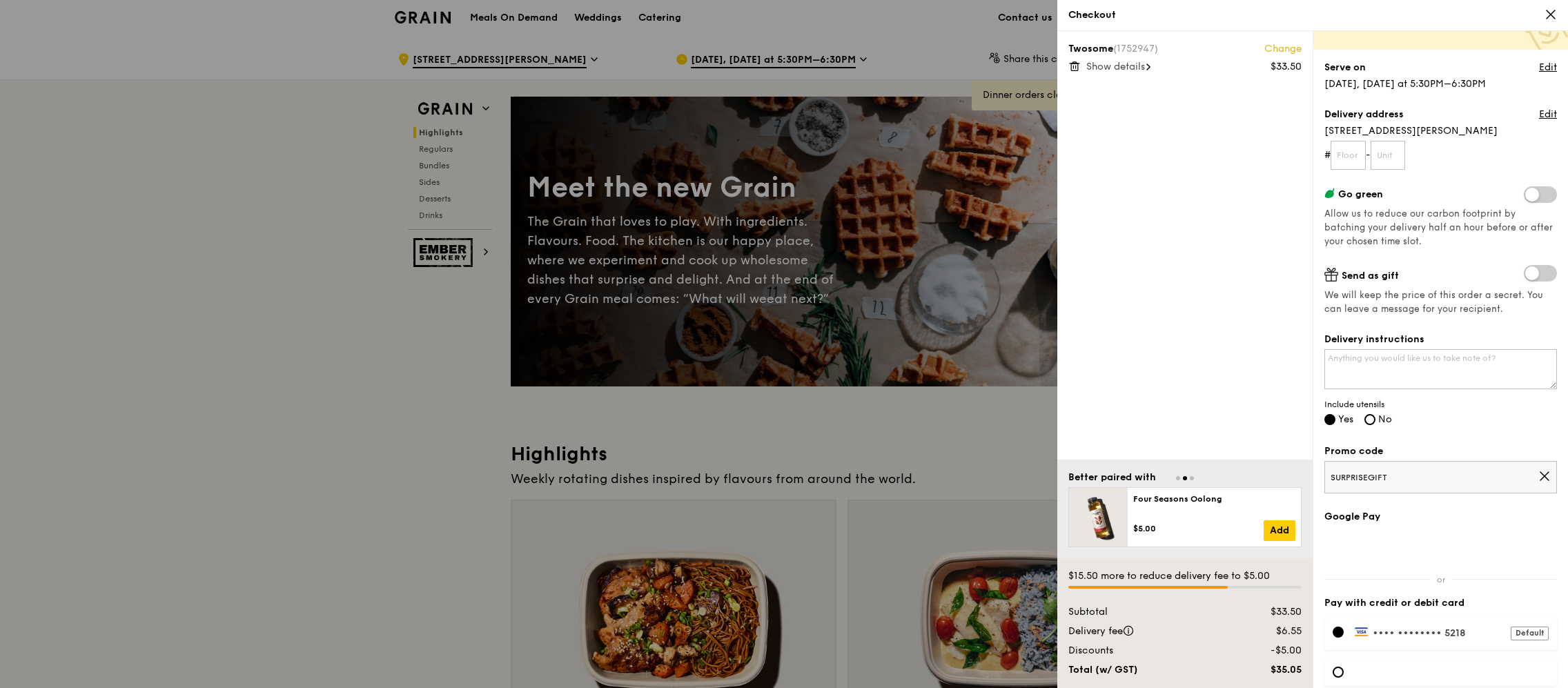
scroll to position [0, 0]
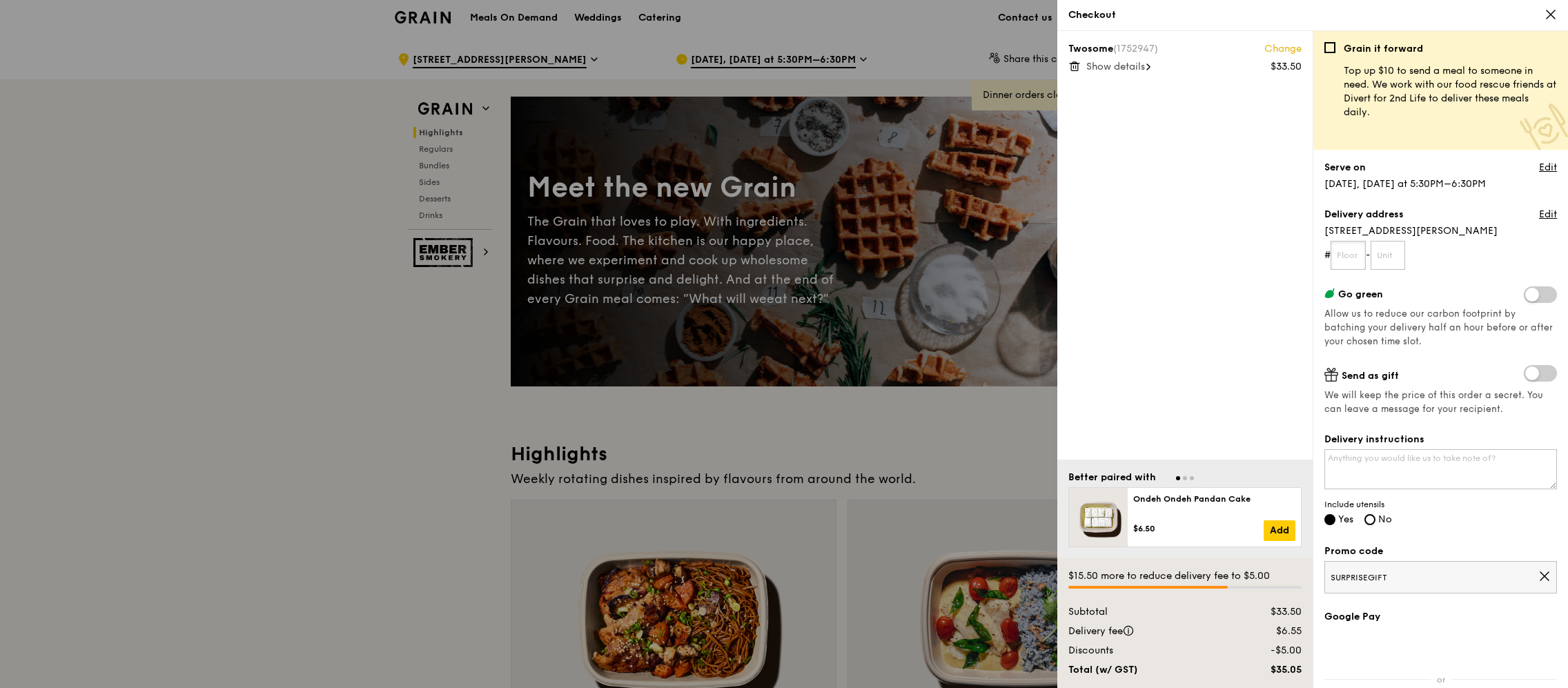
click at [1349, 253] on input "text" at bounding box center [1348, 255] width 36 height 29
type input "02"
click at [1384, 255] on input "text" at bounding box center [1388, 255] width 36 height 29
drag, startPoint x: 1396, startPoint y: 251, endPoint x: 1308, endPoint y: 224, distance: 92.0
click at [1333, 238] on div "Delivery address Edit [STREET_ADDRESS][PERSON_NAME] # 02 - 03-01" at bounding box center [1441, 238] width 233 height 62
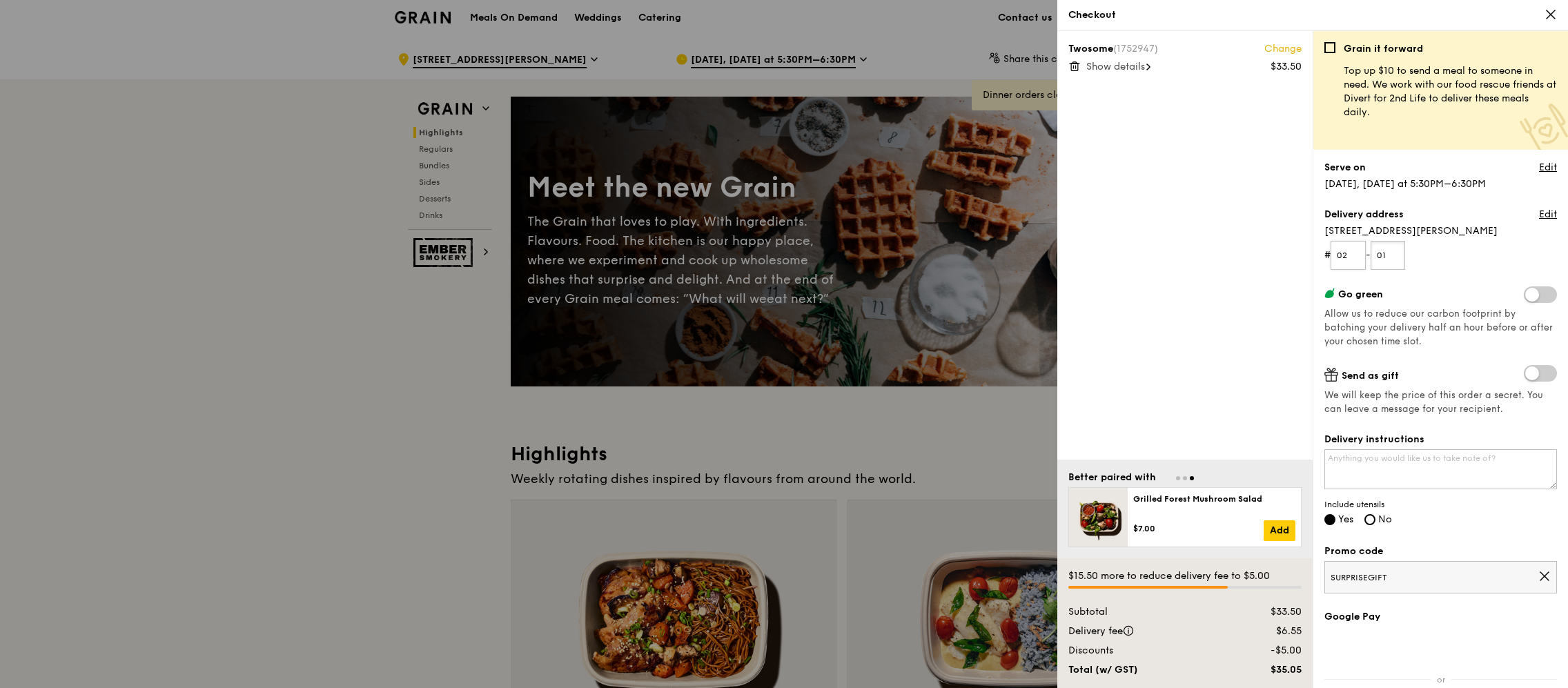
type input "01"
click at [1356, 254] on input "02" at bounding box center [1348, 255] width 36 height 29
type input "03"
click at [1177, 343] on div "Twosome (1752947) Change $33.50 Show details" at bounding box center [1185, 245] width 256 height 428
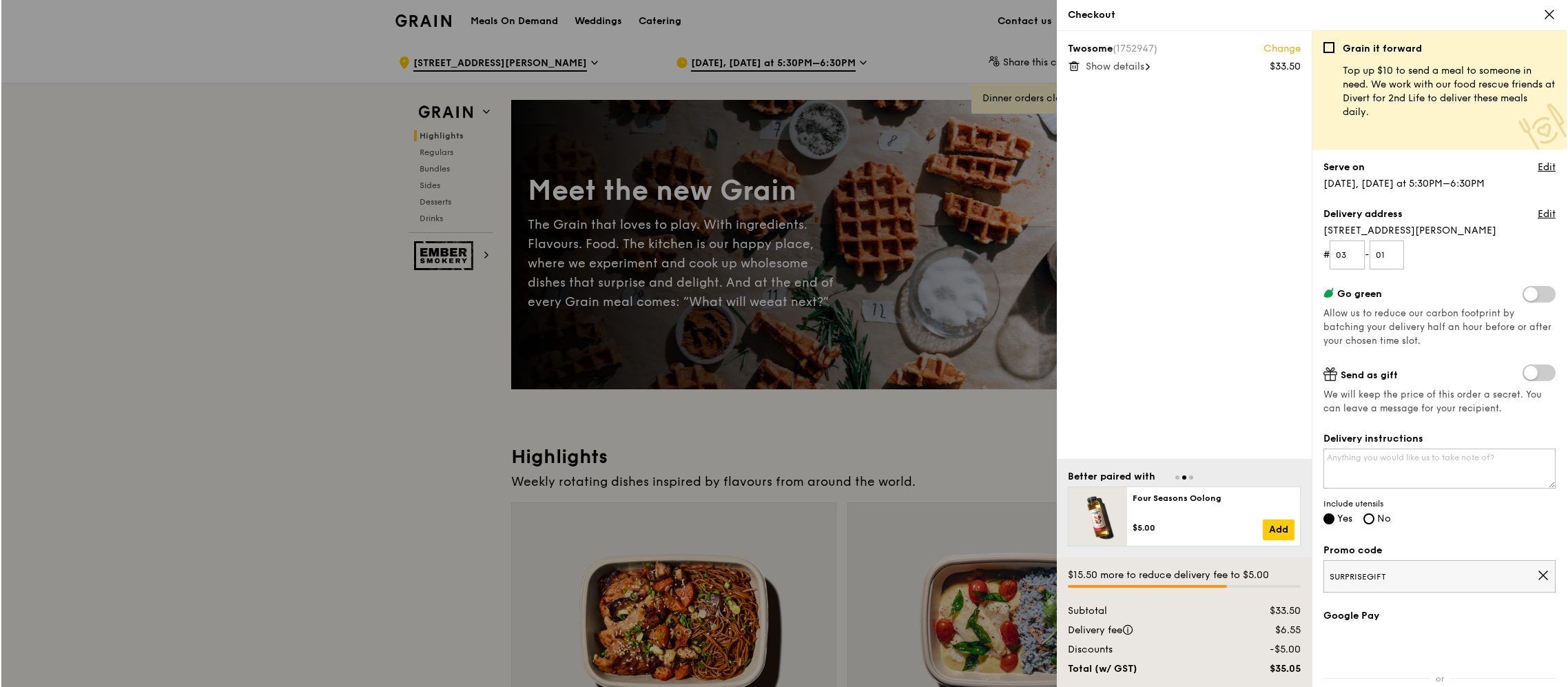
scroll to position [19, 0]
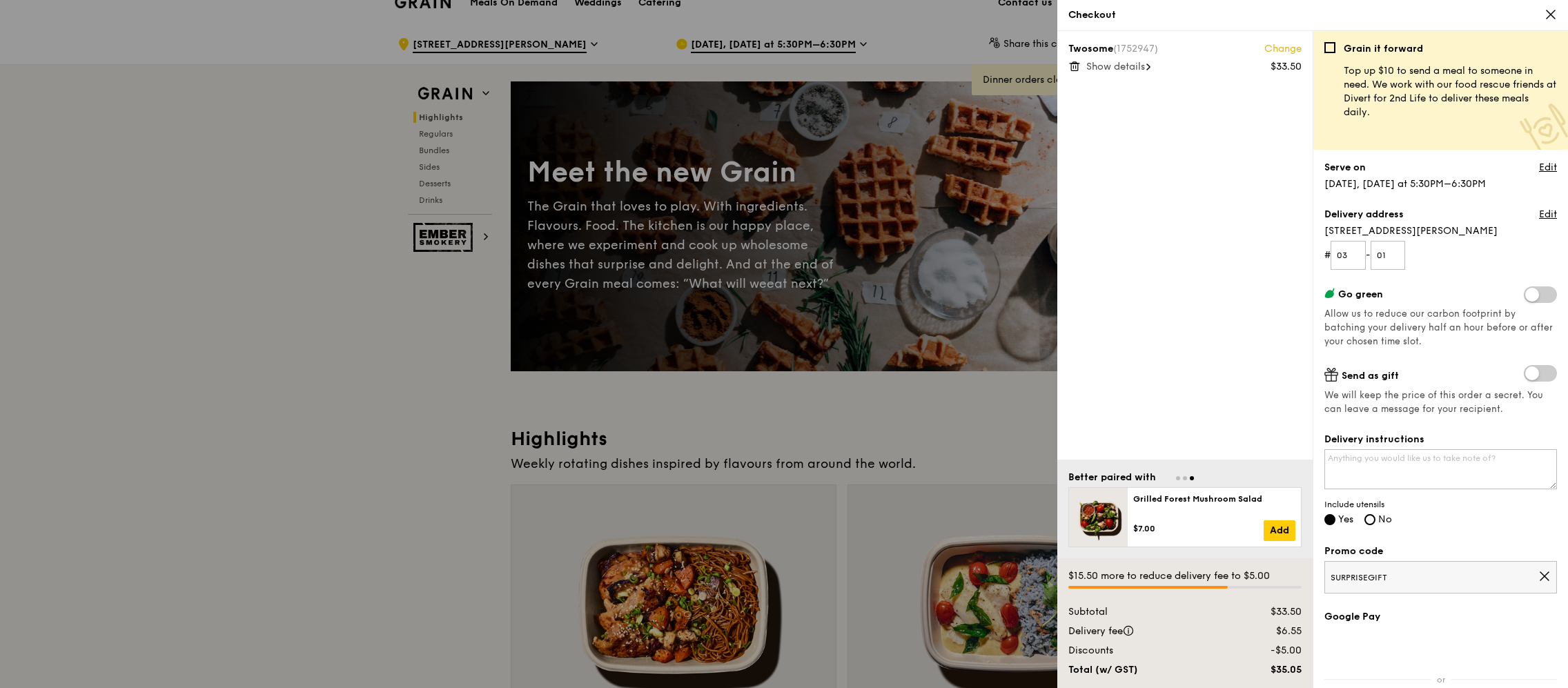
click at [1107, 63] on span "Show details" at bounding box center [1115, 66] width 59 height 12
click at [1107, 63] on span "Hide details" at bounding box center [1114, 66] width 55 height 12
click at [1107, 63] on span "Show details" at bounding box center [1115, 66] width 59 height 12
click at [1295, 48] on link "Change" at bounding box center [1283, 49] width 37 height 14
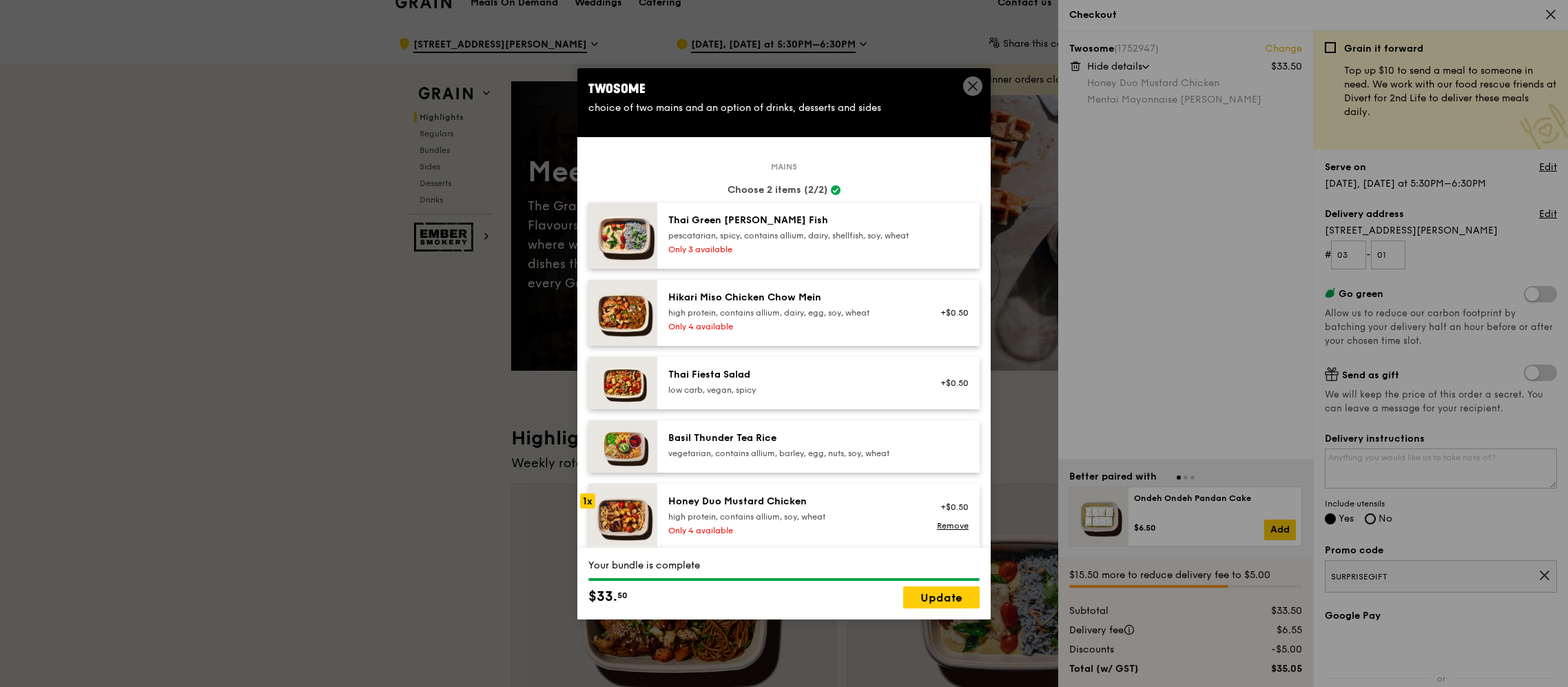
scroll to position [96, 0]
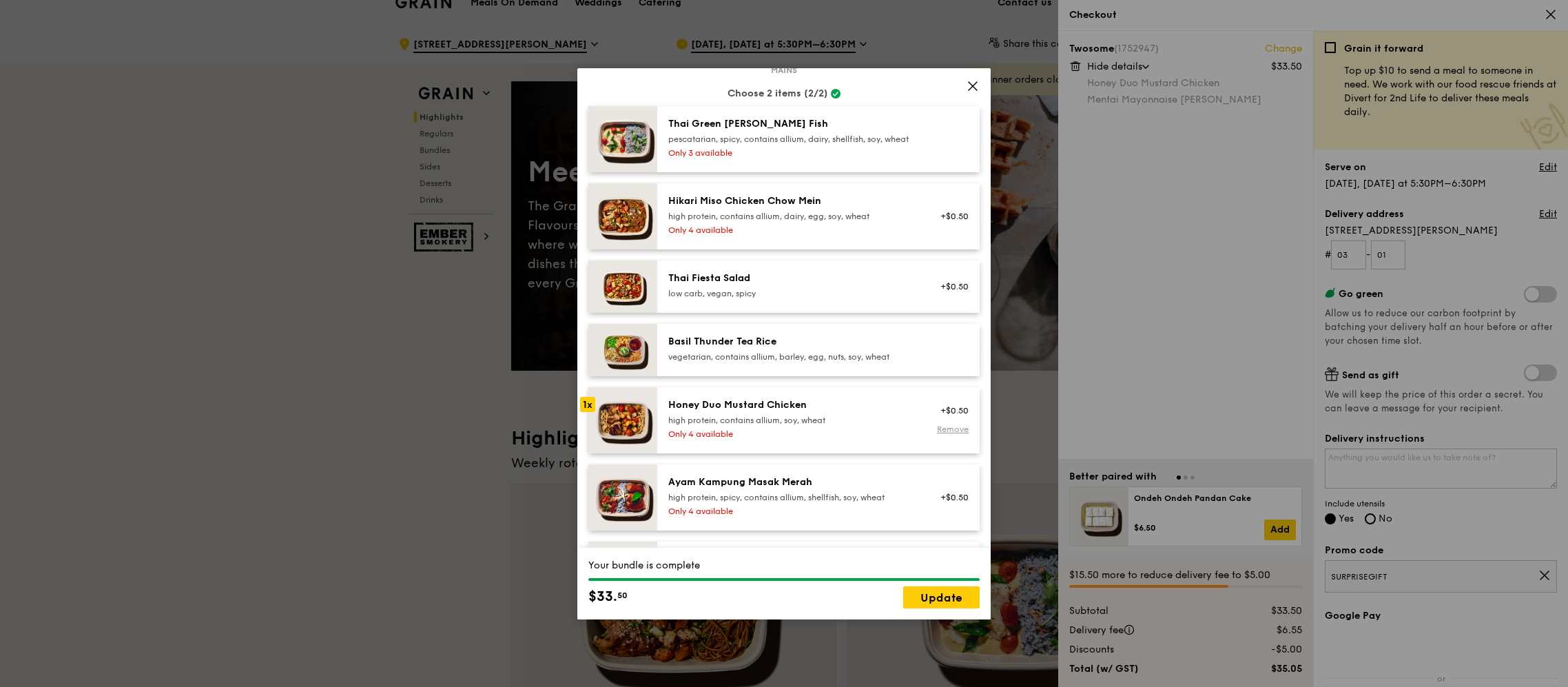
click at [938, 434] on link "Remove" at bounding box center [953, 429] width 31 height 10
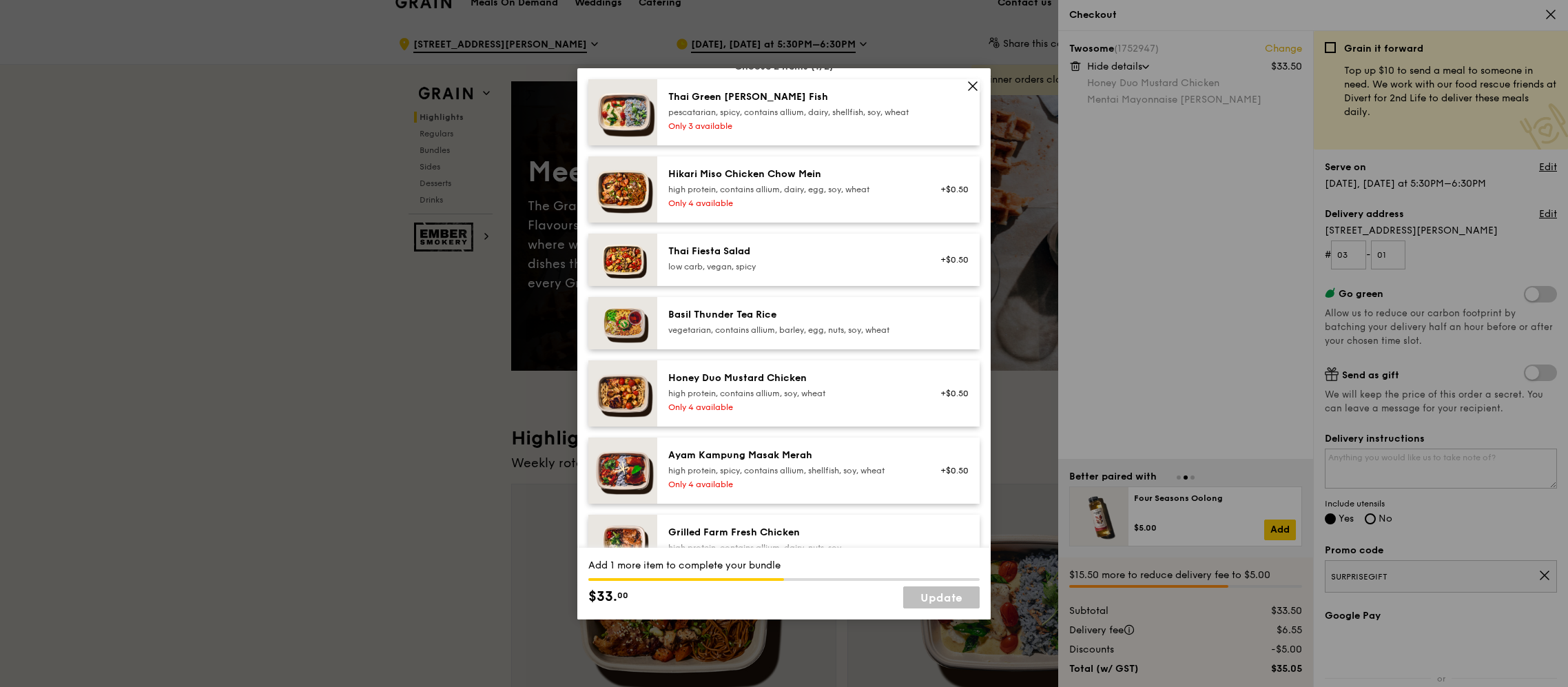
scroll to position [111, 0]
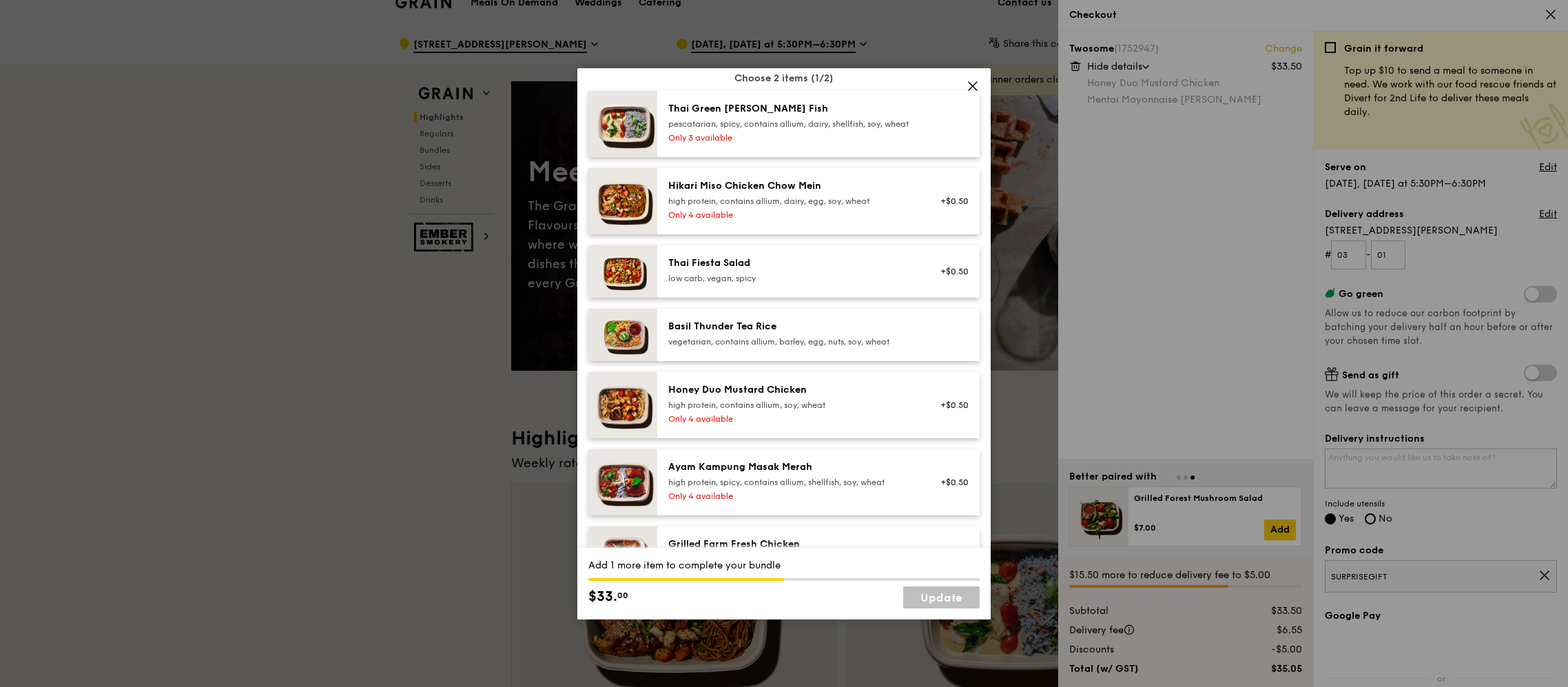
click at [884, 350] on div "Basil Thunder Tea Rice vegetarian, contains allium, barley, egg, nuts, soy, whe…" at bounding box center [792, 335] width 264 height 31
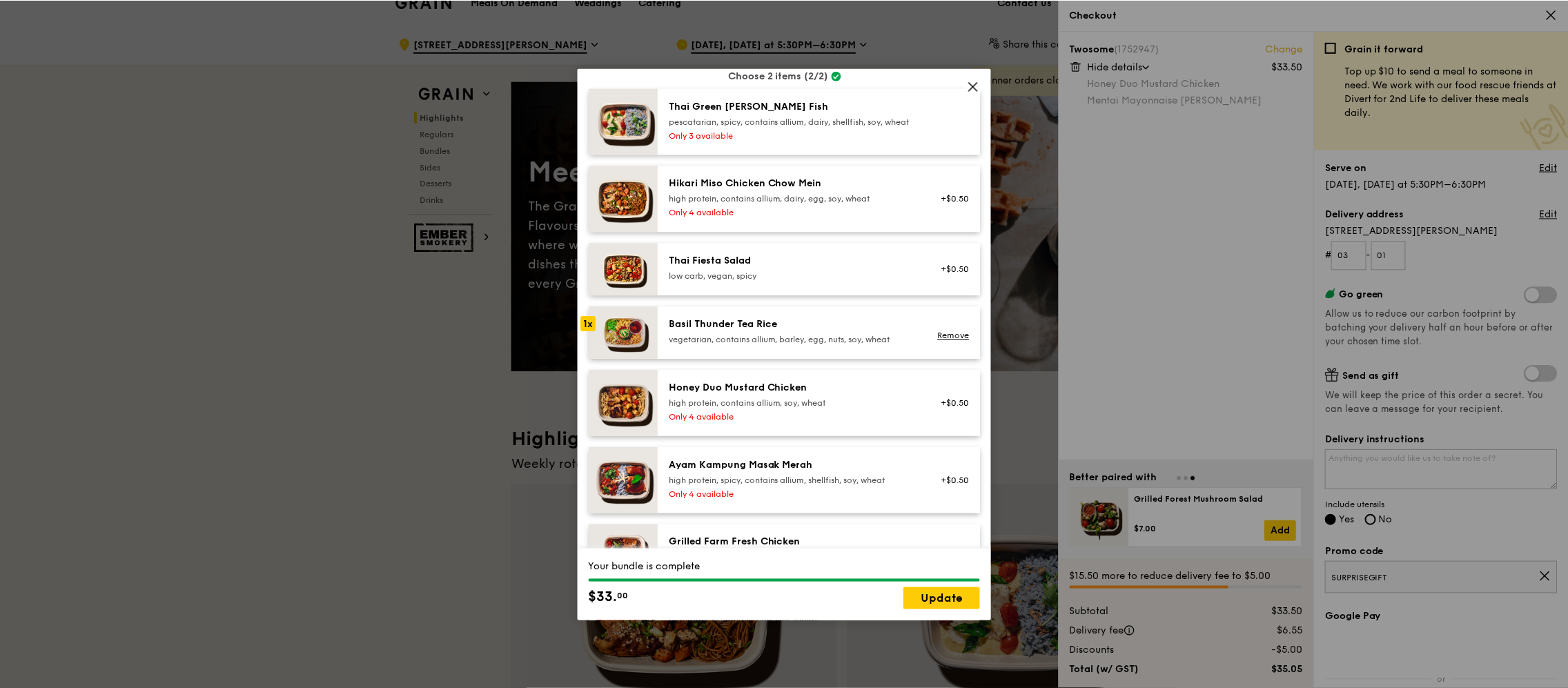
scroll to position [253, 0]
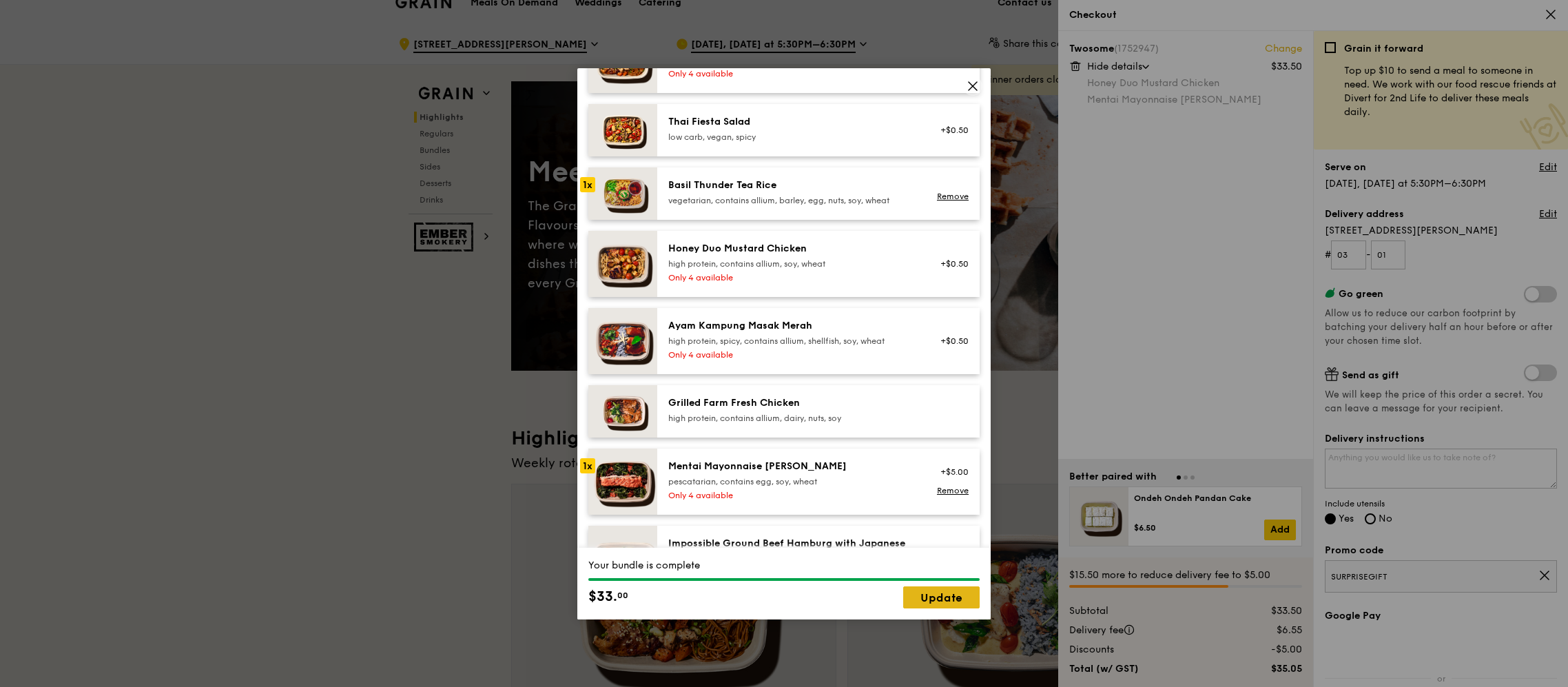
click at [959, 586] on link "Update" at bounding box center [941, 597] width 77 height 22
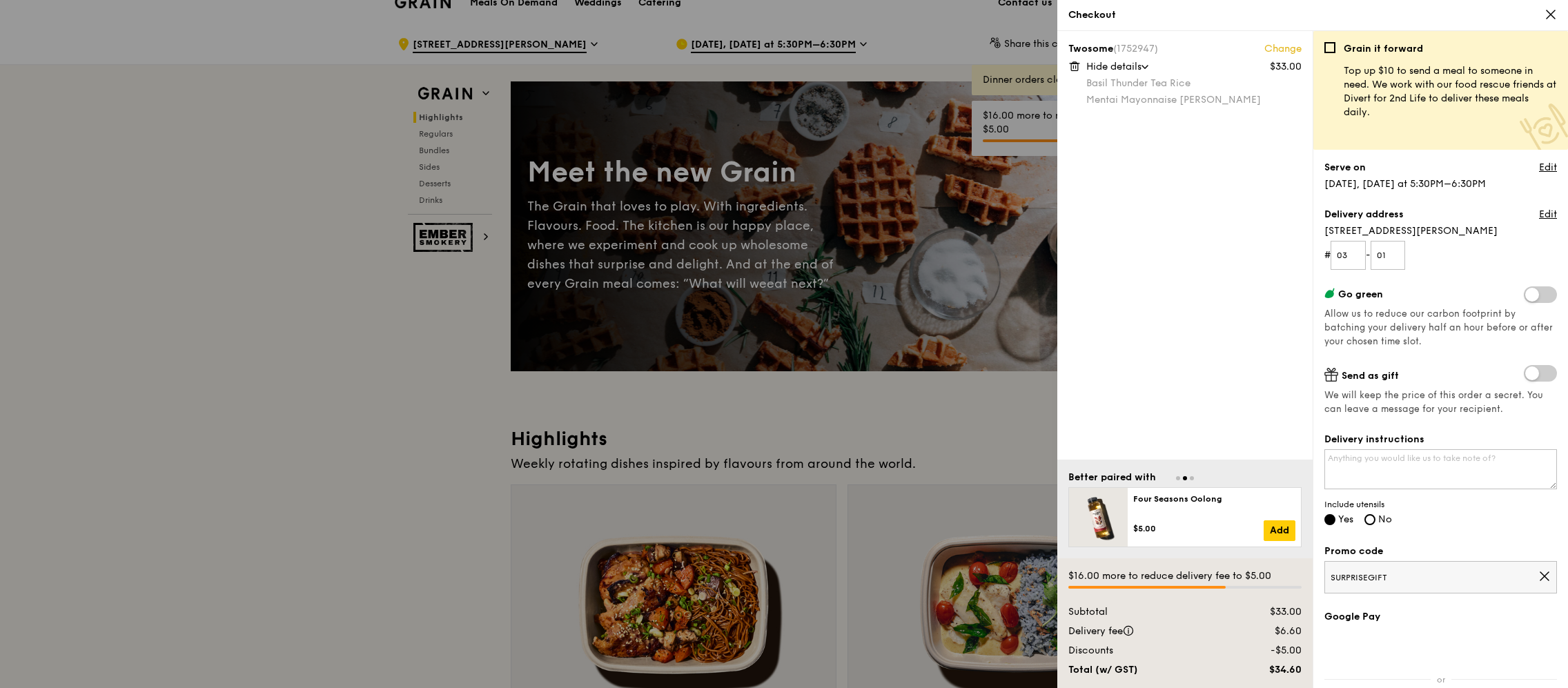
scroll to position [20, 0]
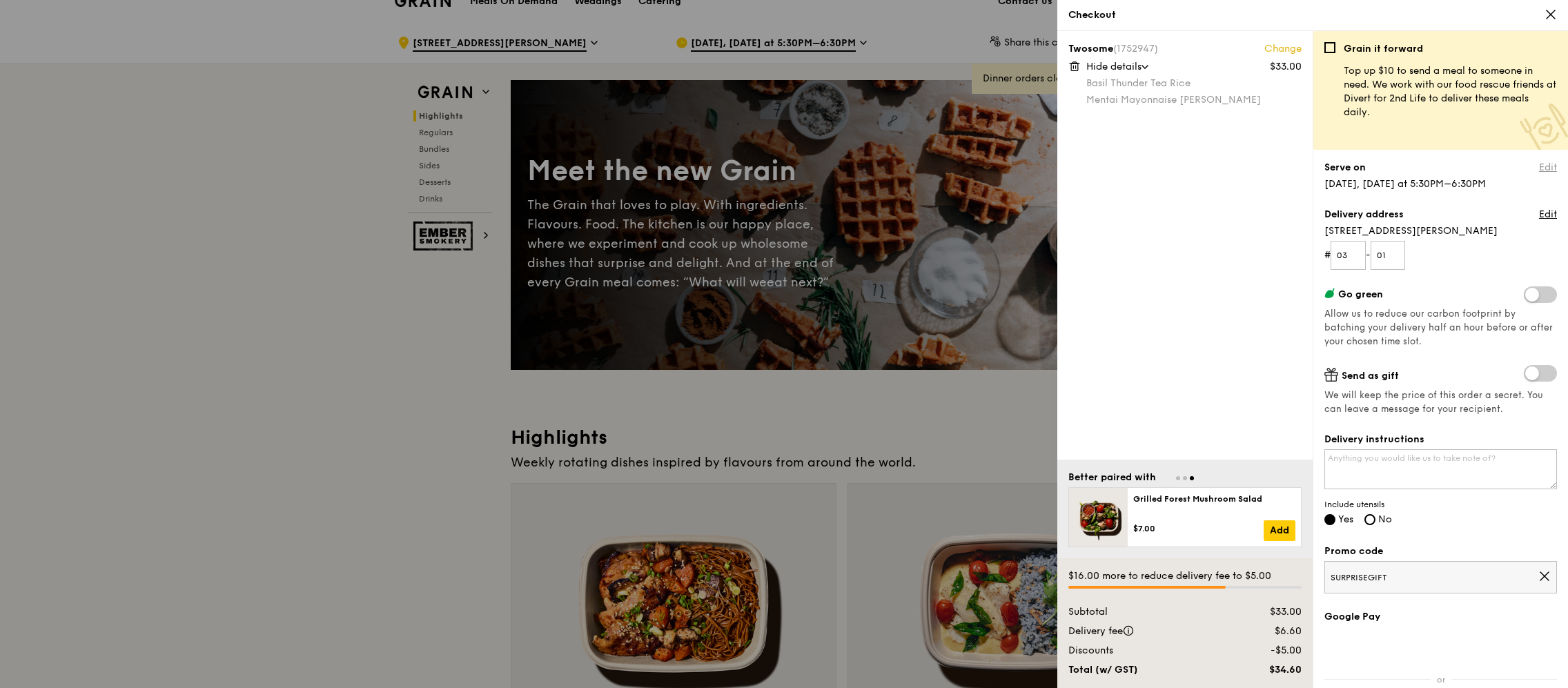
click at [1541, 166] on link "Edit" at bounding box center [1548, 167] width 18 height 14
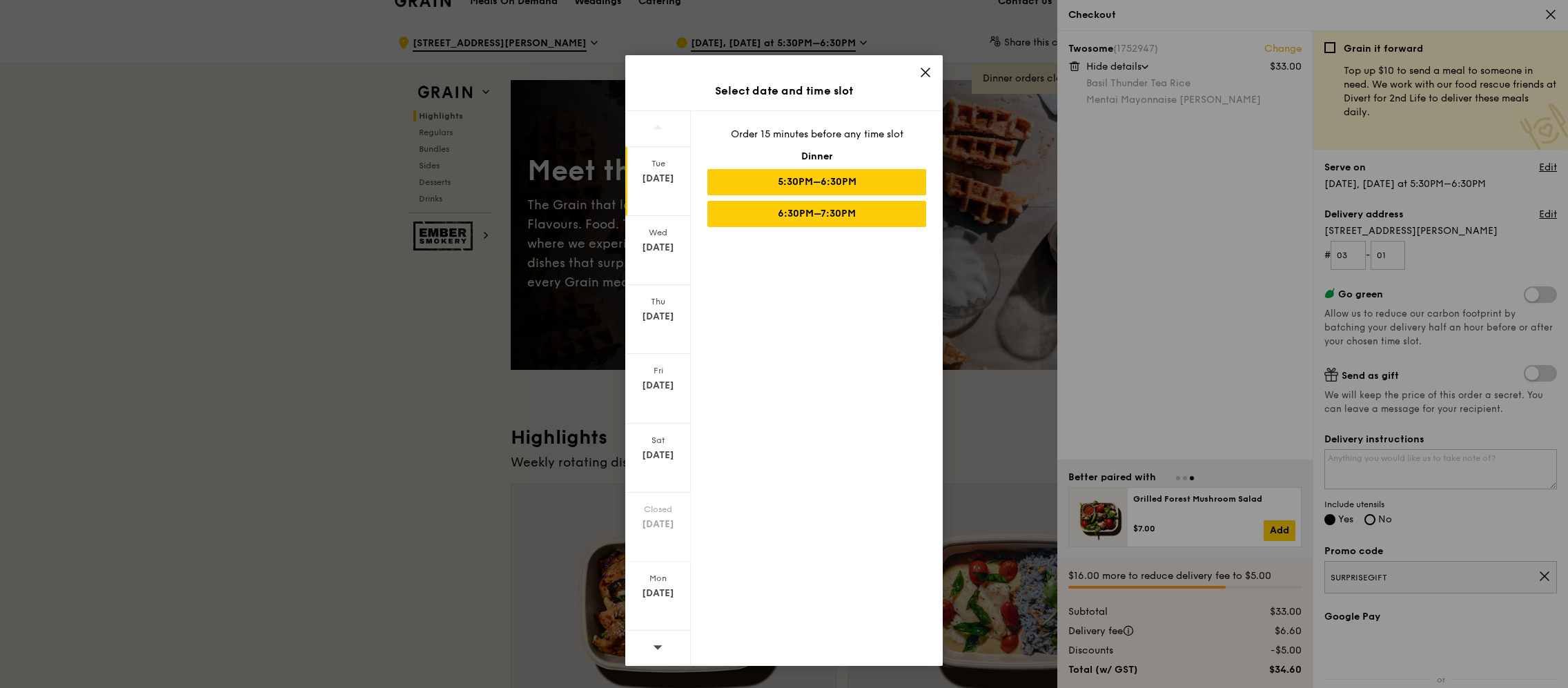
click at [885, 214] on div "6:30PM–7:30PM" at bounding box center [817, 213] width 219 height 26
click at [930, 73] on icon at bounding box center [925, 72] width 12 height 12
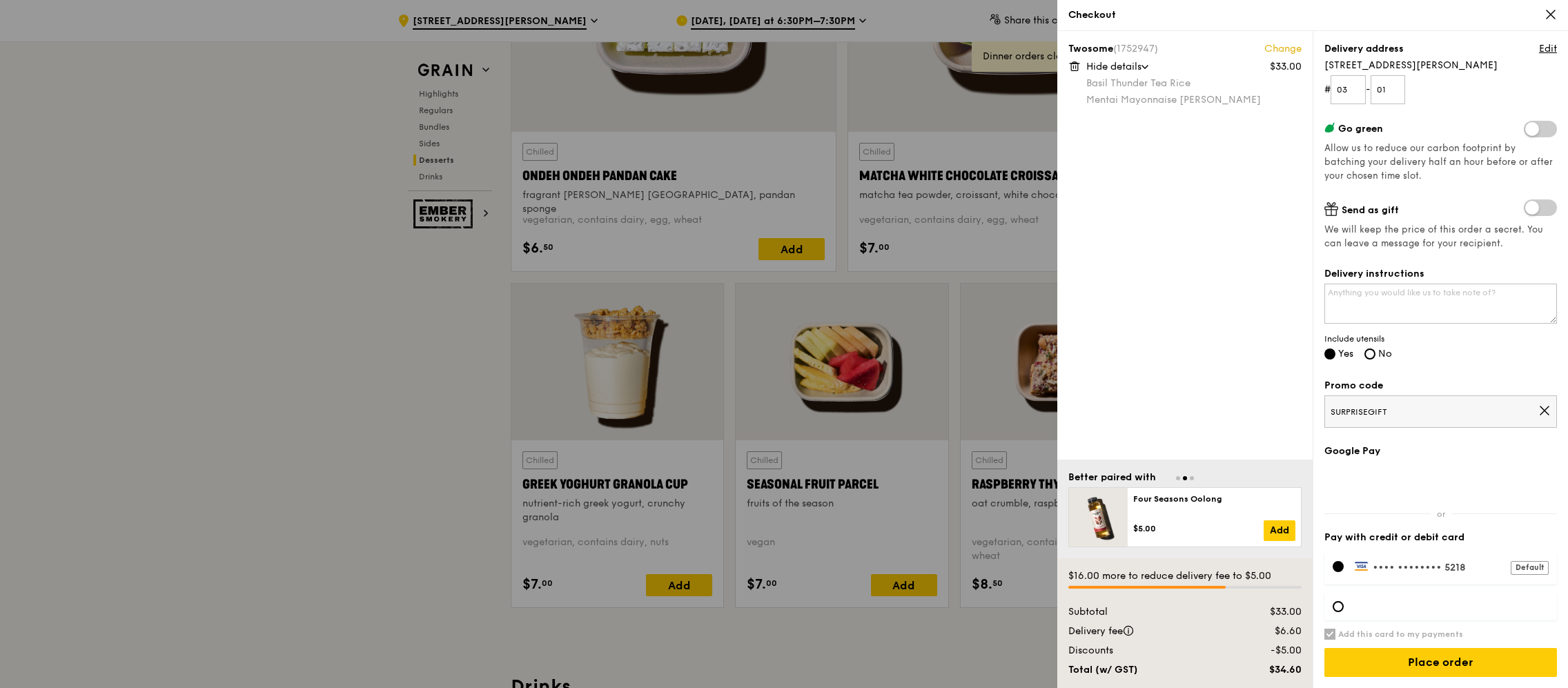
scroll to position [3963, 0]
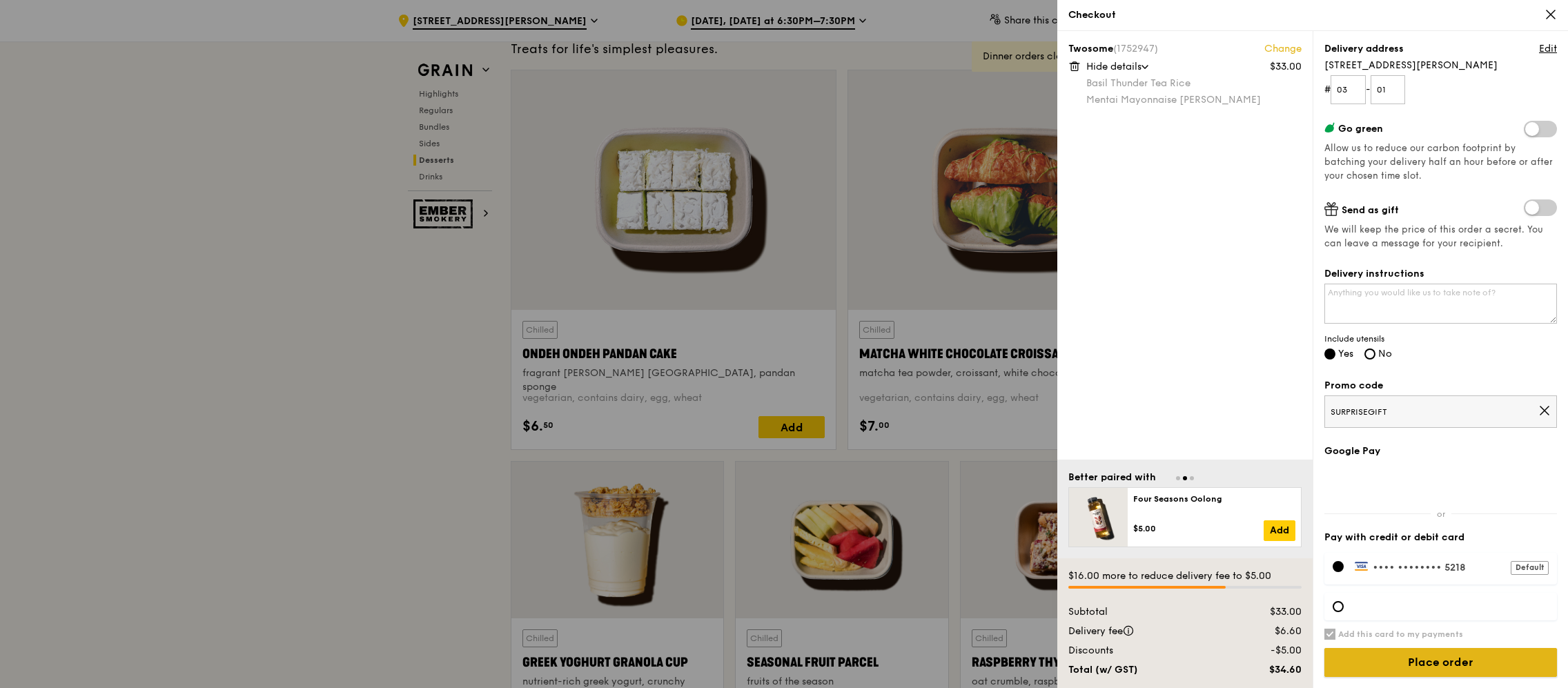
click at [1516, 665] on input "Place order" at bounding box center [1441, 662] width 233 height 29
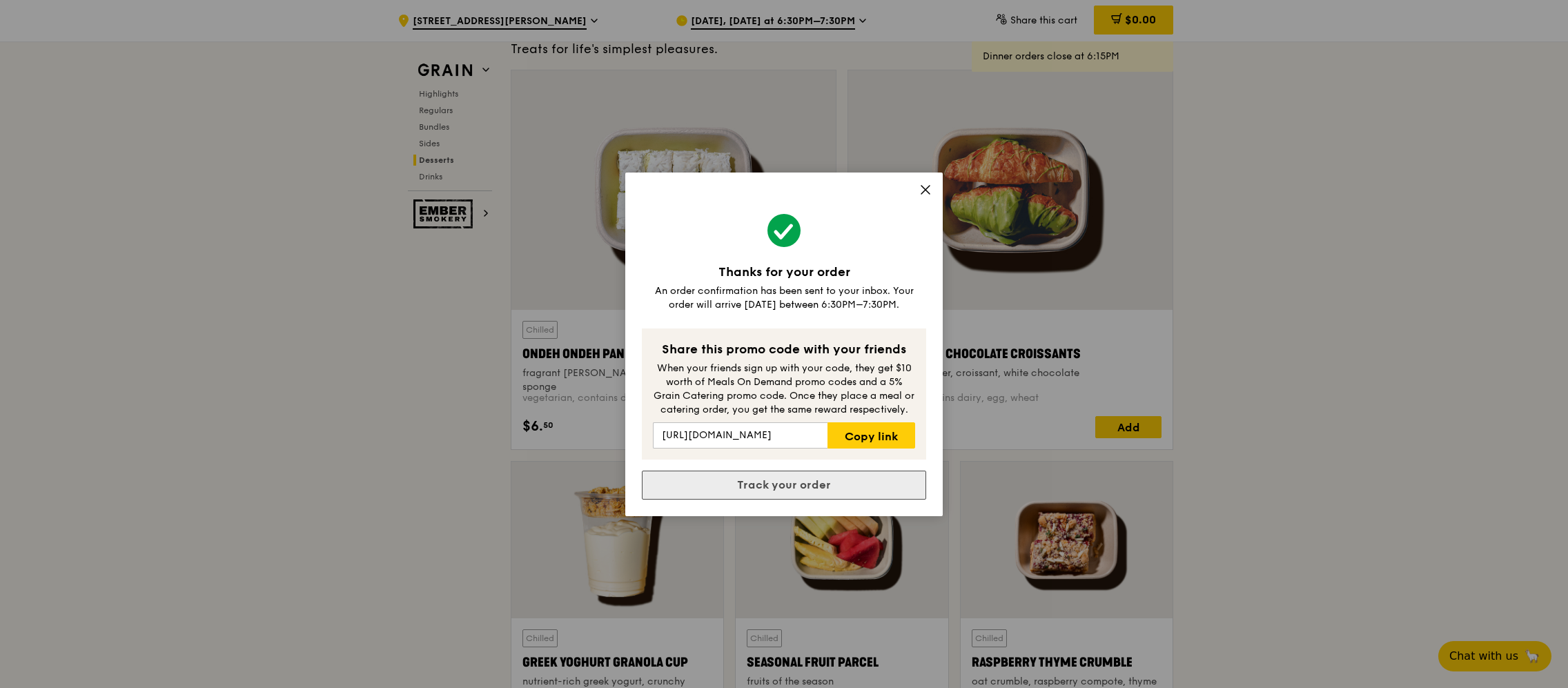
click at [740, 488] on link "Track your order" at bounding box center [784, 485] width 285 height 29
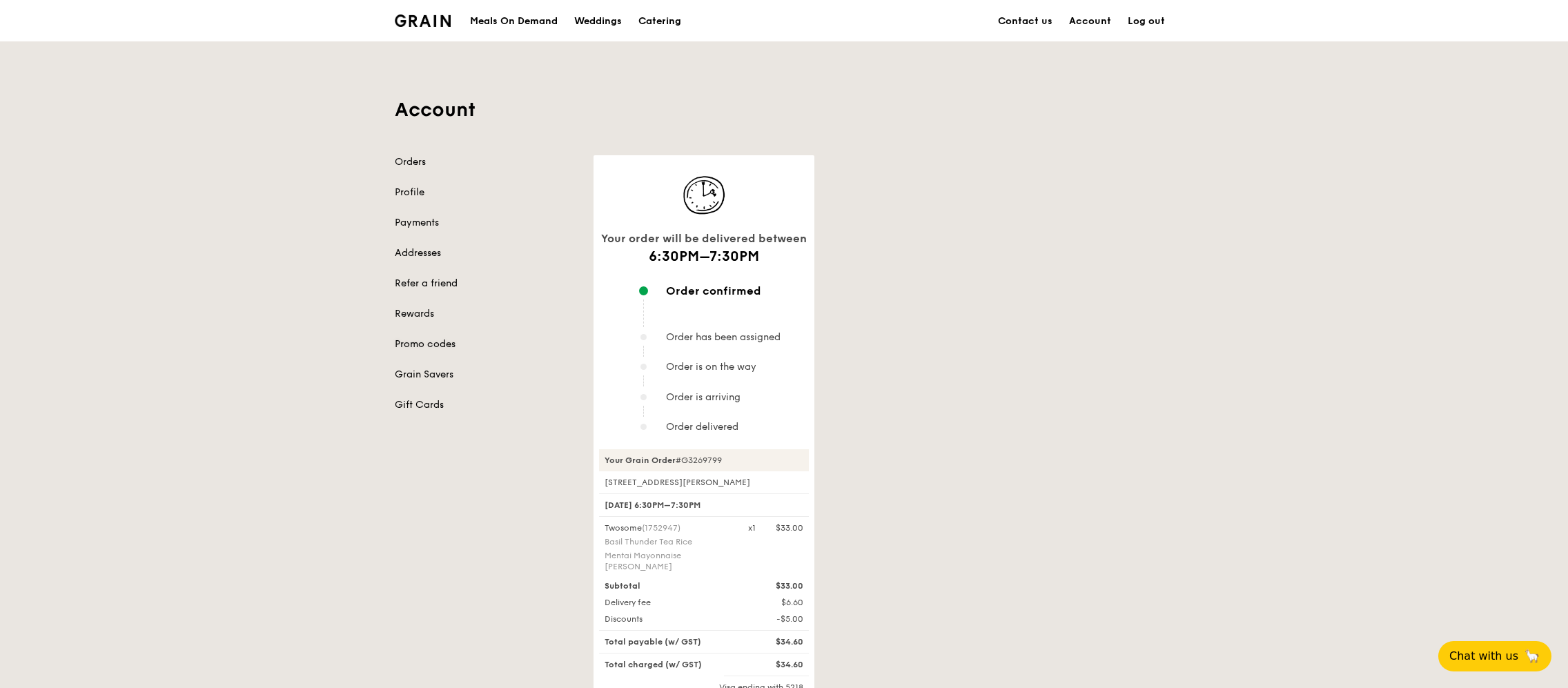
click at [412, 340] on link "Promo codes" at bounding box center [485, 344] width 182 height 14
